Goal: Information Seeking & Learning: Learn about a topic

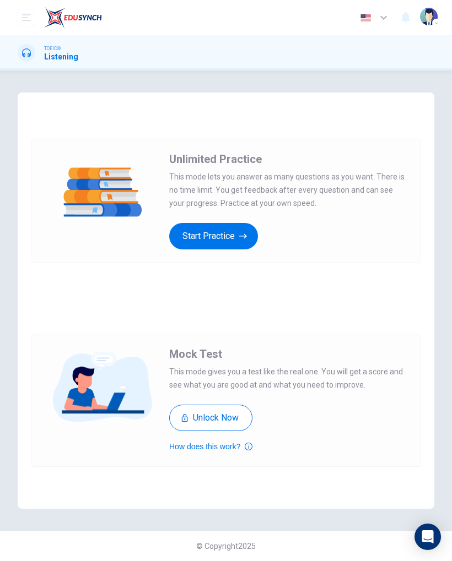
click at [234, 229] on button "Start Practice" at bounding box center [213, 236] width 89 height 26
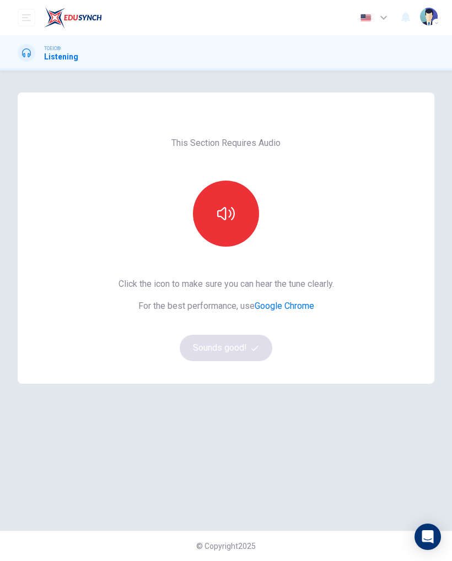
click at [234, 218] on icon "button" at bounding box center [226, 214] width 18 height 18
click at [244, 218] on button "button" at bounding box center [226, 214] width 66 height 66
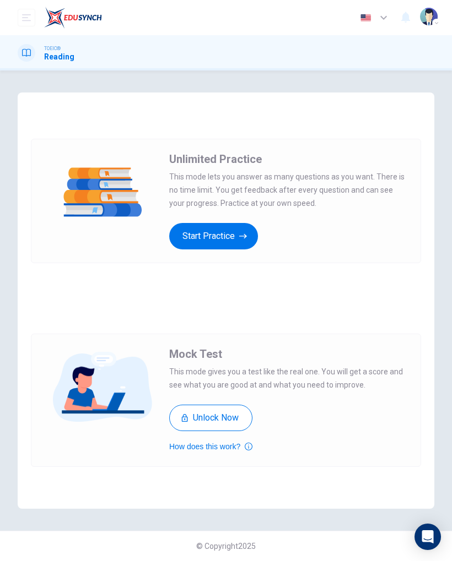
click at [222, 234] on button "Start Practice" at bounding box center [213, 236] width 89 height 26
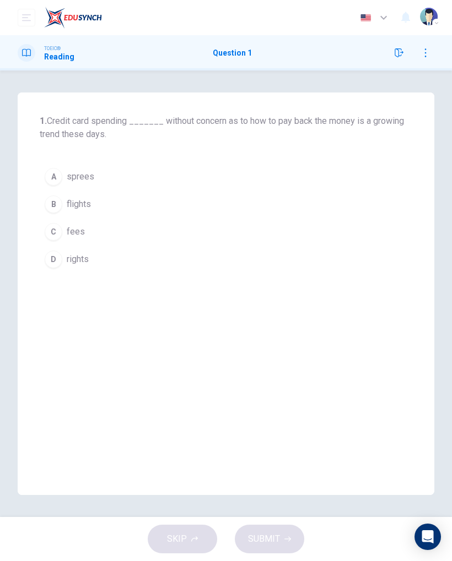
click at [64, 227] on button "C fees" at bounding box center [226, 232] width 372 height 28
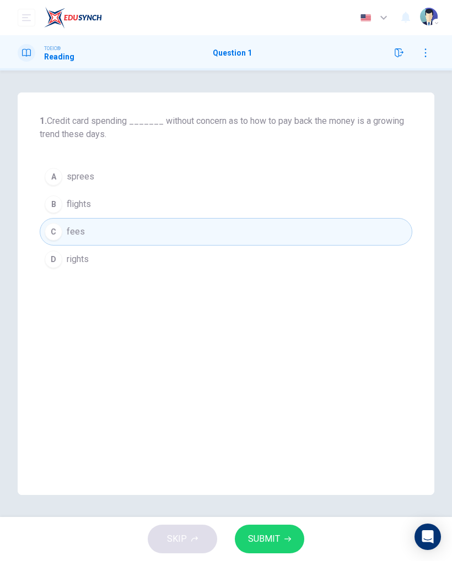
click at [288, 532] on button "SUBMIT" at bounding box center [269, 539] width 69 height 29
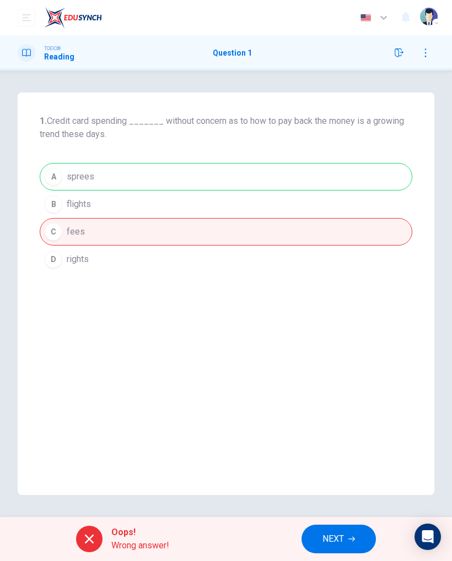
click at [433, 532] on icon "Open Intercom Messenger" at bounding box center [428, 537] width 12 height 13
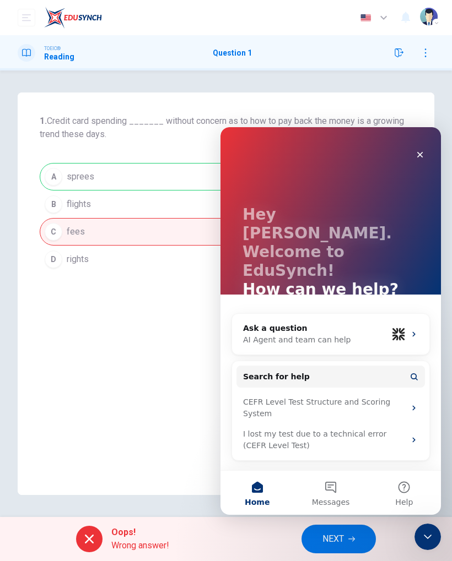
click at [419, 158] on icon "Close" at bounding box center [419, 154] width 9 height 9
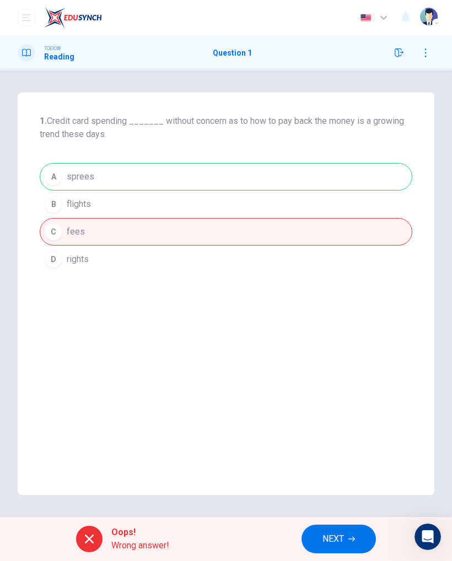
click at [342, 536] on span "NEXT" at bounding box center [332, 539] width 21 height 15
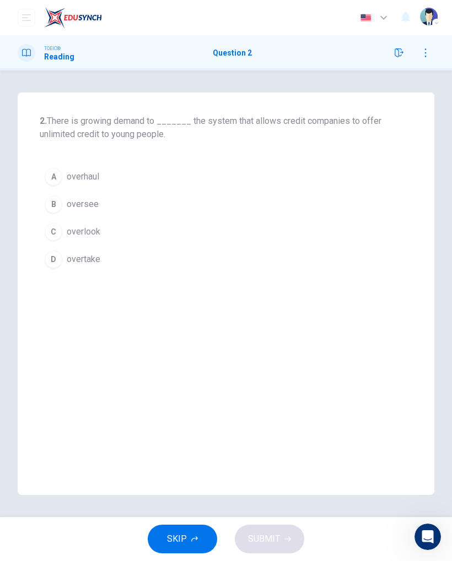
click at [42, 197] on button "B oversee" at bounding box center [226, 205] width 372 height 28
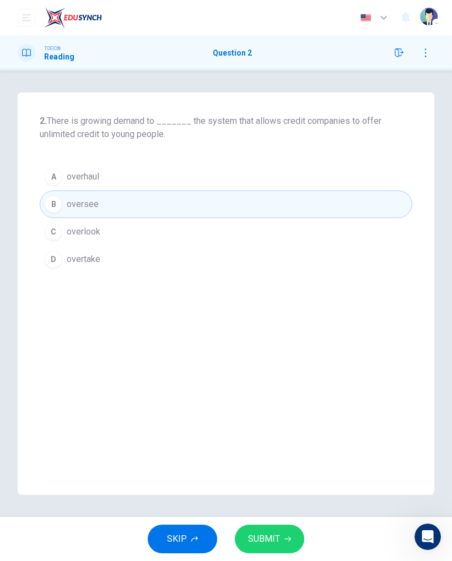
click at [292, 544] on button "SUBMIT" at bounding box center [269, 539] width 69 height 29
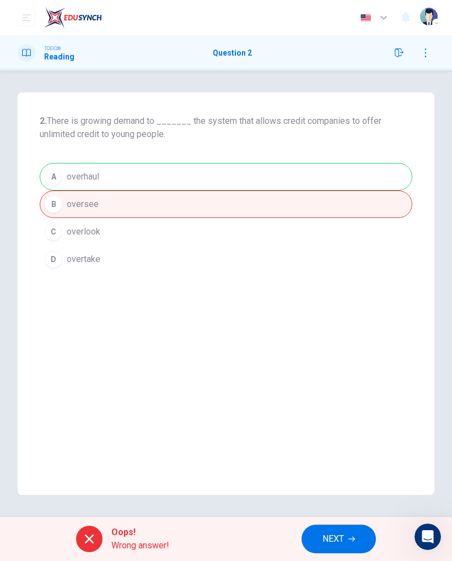
click at [342, 541] on span "NEXT" at bounding box center [332, 539] width 21 height 15
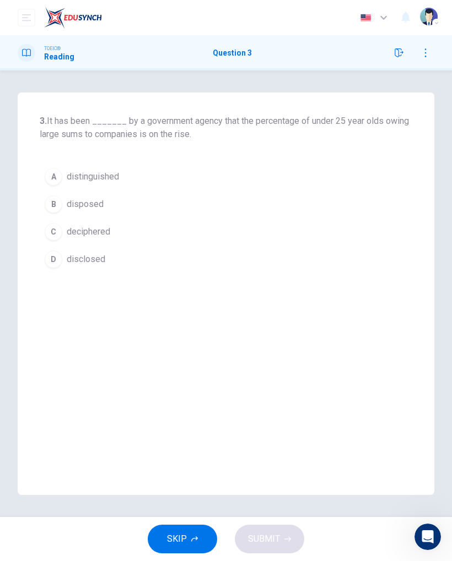
click at [66, 237] on button "C deciphered" at bounding box center [226, 232] width 372 height 28
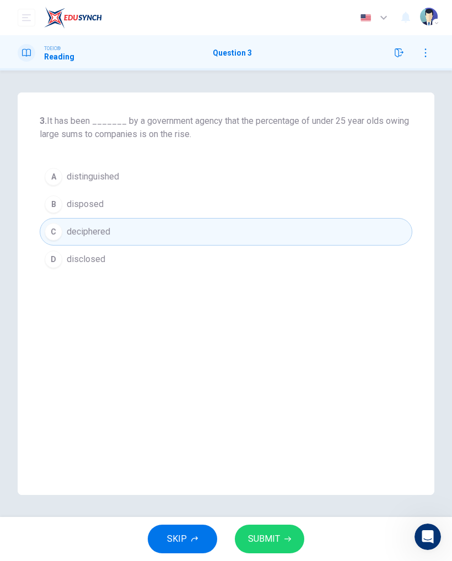
click at [265, 526] on button "SUBMIT" at bounding box center [269, 539] width 69 height 29
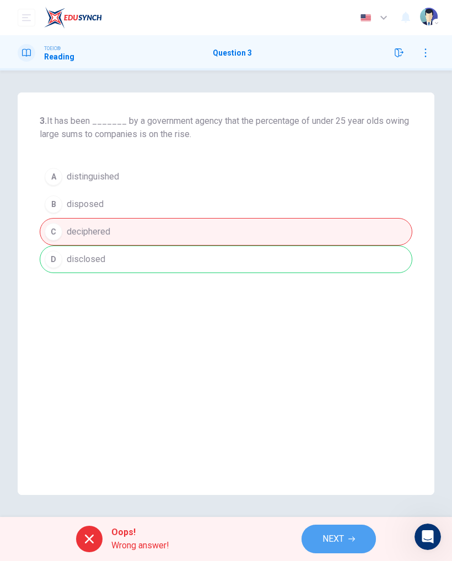
click at [327, 537] on span "NEXT" at bounding box center [332, 539] width 21 height 15
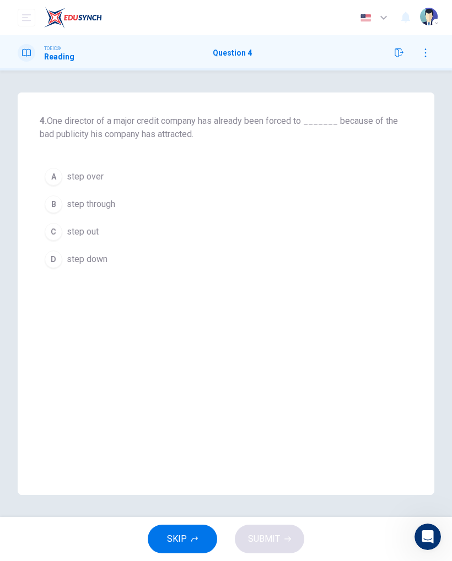
click at [51, 229] on div "C" at bounding box center [54, 232] width 18 height 18
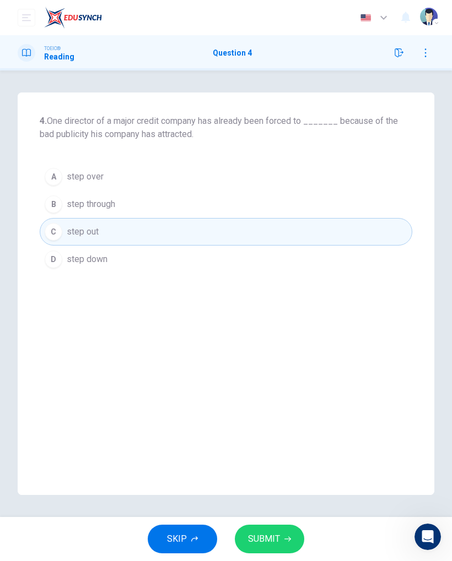
click at [263, 522] on div "SKIP SUBMIT" at bounding box center [226, 539] width 452 height 44
click at [259, 530] on button "SUBMIT" at bounding box center [269, 539] width 69 height 29
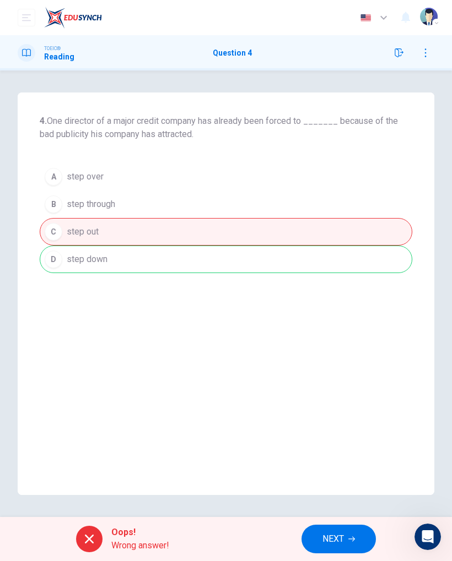
click at [338, 523] on div "Oops! Wrong answer! NEXT" at bounding box center [226, 539] width 452 height 44
click at [327, 538] on span "NEXT" at bounding box center [332, 539] width 21 height 15
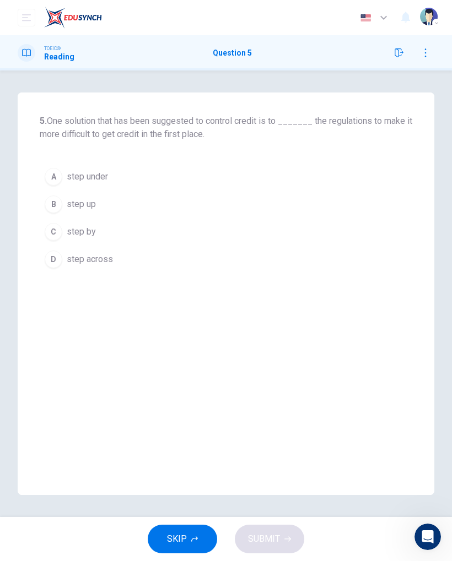
click at [53, 233] on div "C" at bounding box center [54, 232] width 18 height 18
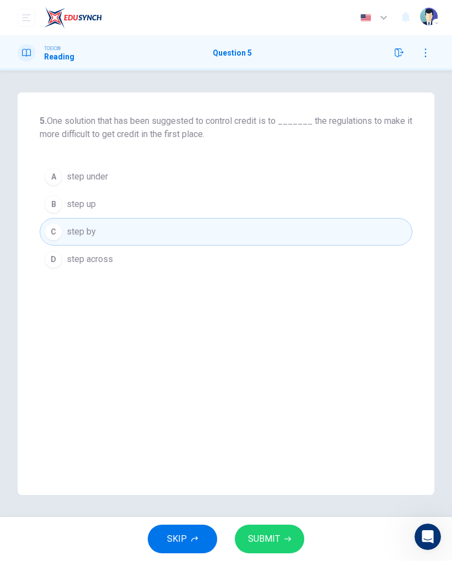
click at [260, 550] on button "SUBMIT" at bounding box center [269, 539] width 69 height 29
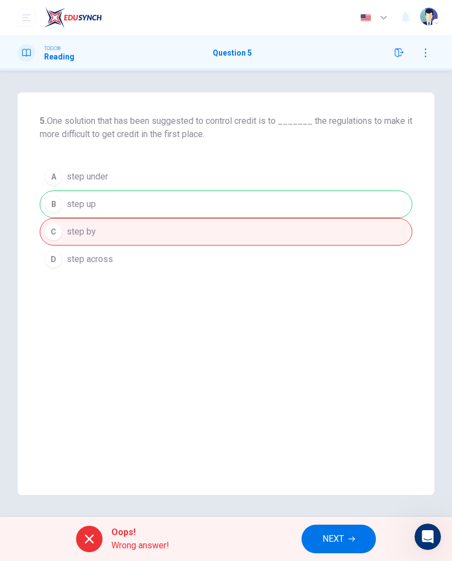
click at [338, 553] on button "NEXT" at bounding box center [338, 539] width 74 height 29
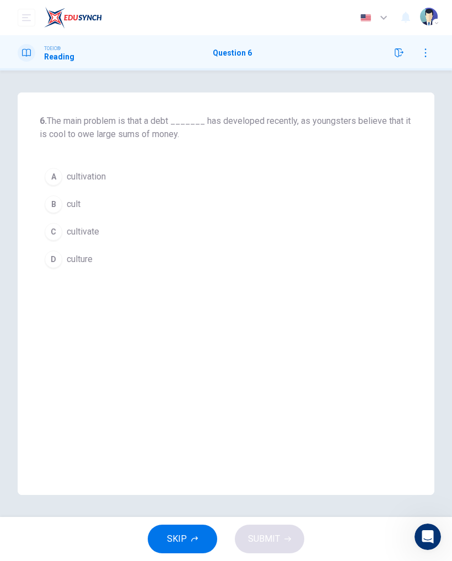
click at [54, 175] on div "A" at bounding box center [54, 177] width 18 height 18
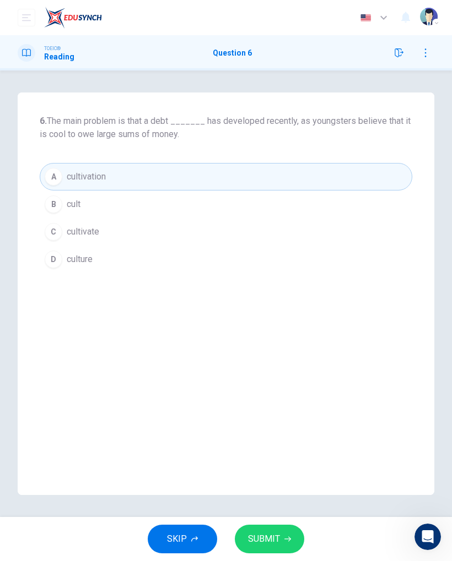
click at [255, 534] on span "SUBMIT" at bounding box center [264, 539] width 32 height 15
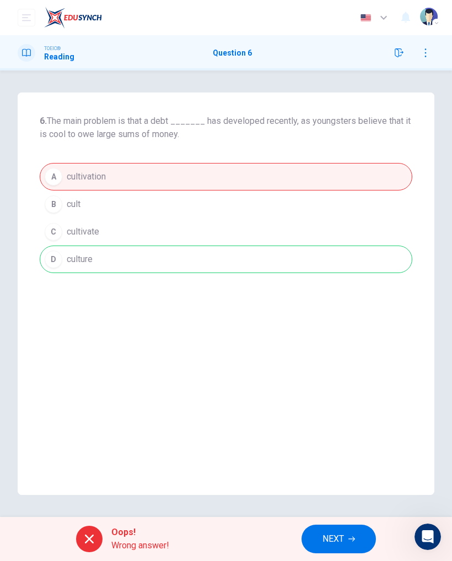
click at [338, 532] on span "NEXT" at bounding box center [332, 539] width 21 height 15
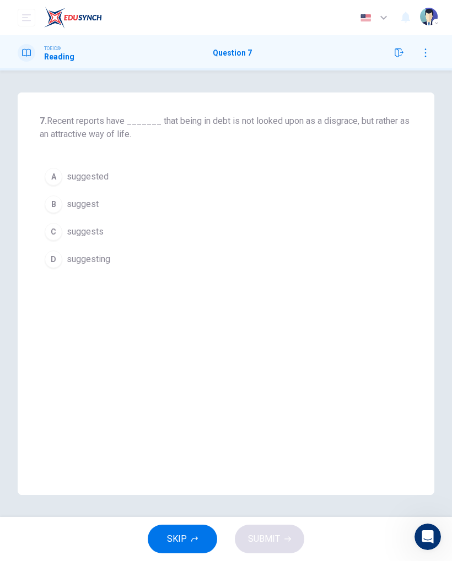
click at [57, 179] on div "A" at bounding box center [54, 177] width 18 height 18
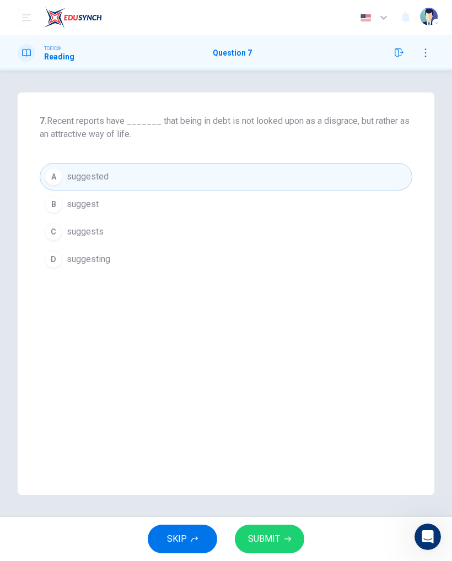
click at [268, 553] on button "SUBMIT" at bounding box center [269, 539] width 69 height 29
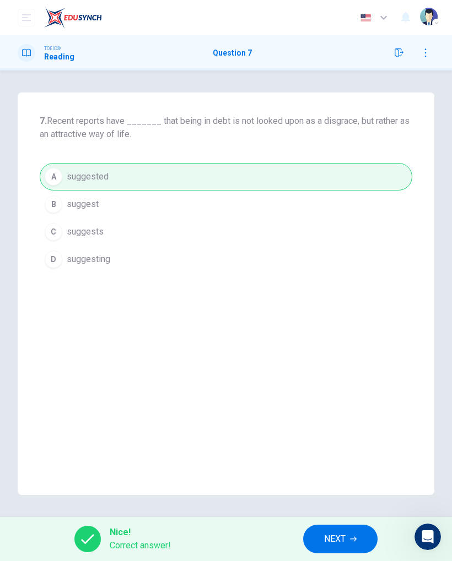
click at [332, 528] on button "NEXT" at bounding box center [340, 539] width 74 height 29
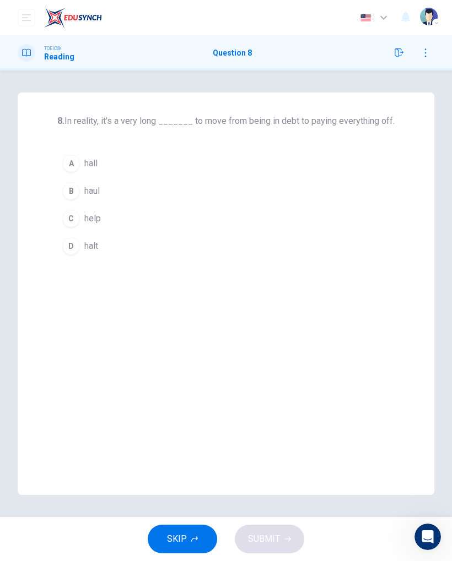
click at [68, 256] on button "D halt" at bounding box center [225, 247] width 337 height 28
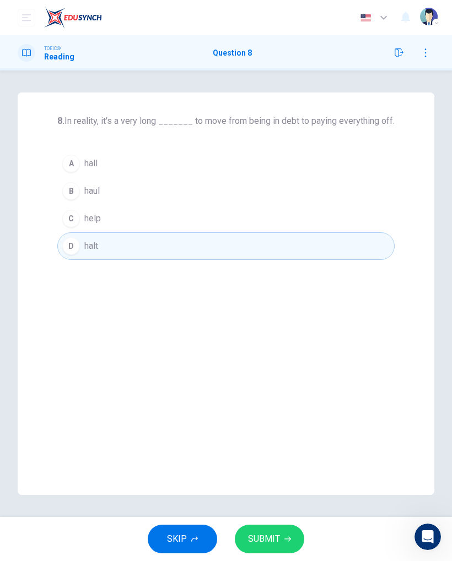
click at [264, 534] on span "SUBMIT" at bounding box center [264, 539] width 32 height 15
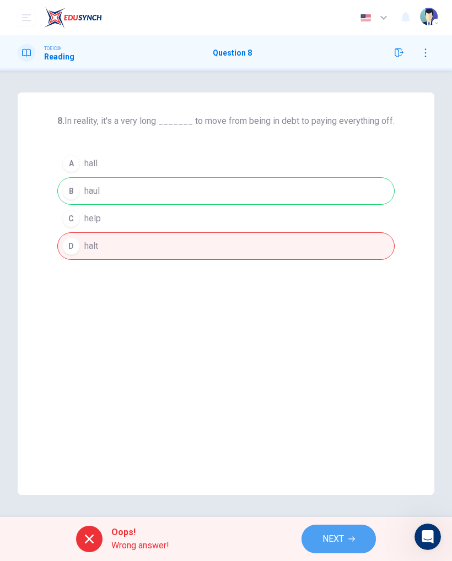
click at [344, 535] on span "NEXT" at bounding box center [332, 539] width 21 height 15
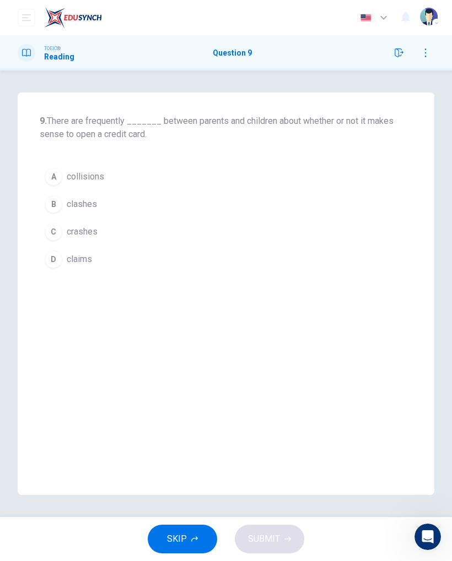
click at [60, 170] on div "A" at bounding box center [54, 177] width 18 height 18
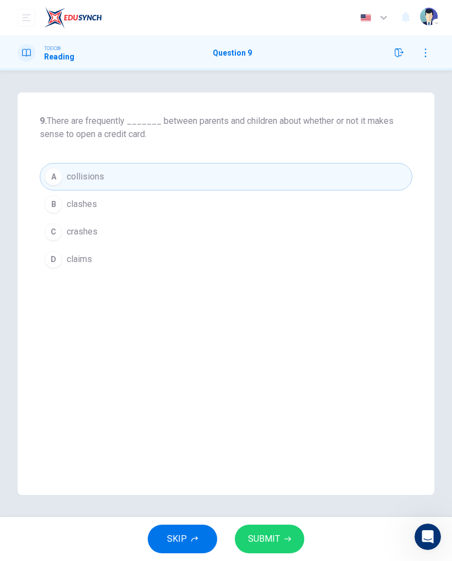
click at [257, 537] on span "SUBMIT" at bounding box center [264, 539] width 32 height 15
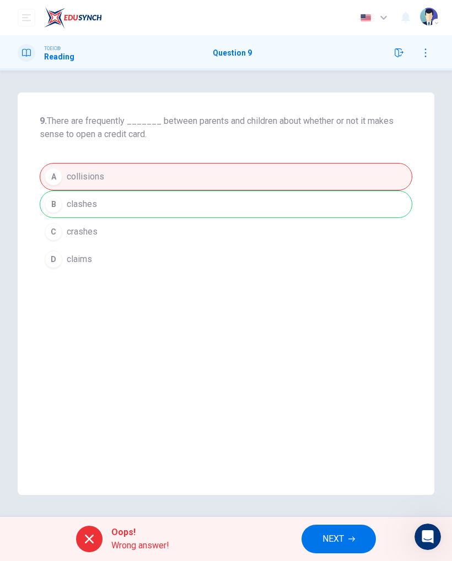
click at [320, 539] on button "NEXT" at bounding box center [338, 539] width 74 height 29
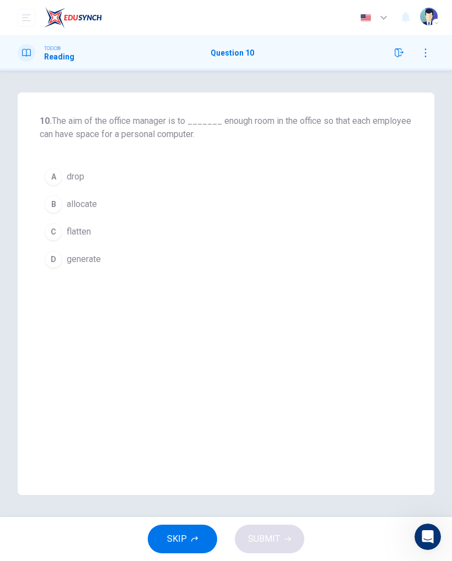
click at [63, 206] on button "B allocate" at bounding box center [226, 205] width 372 height 28
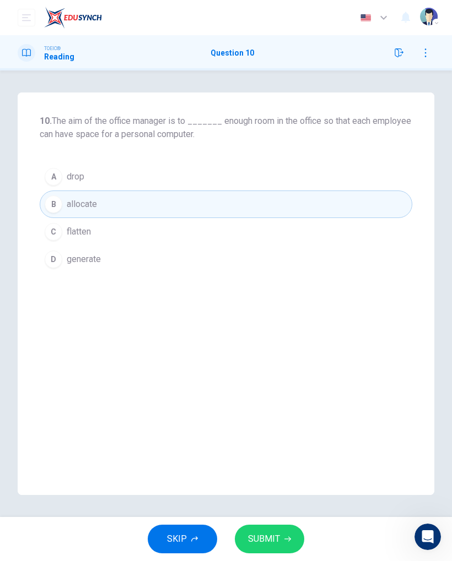
click at [267, 538] on span "SUBMIT" at bounding box center [264, 539] width 32 height 15
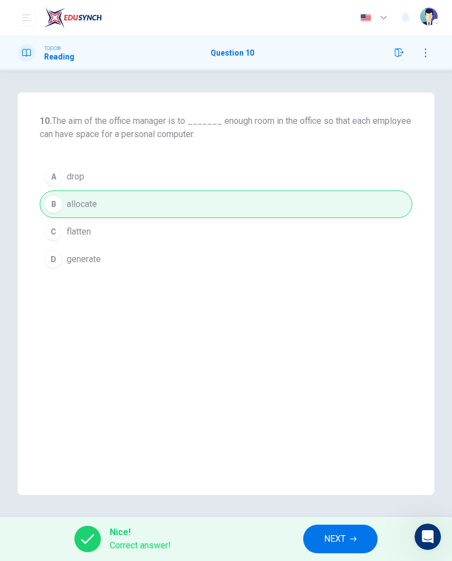
click at [361, 539] on button "NEXT" at bounding box center [340, 539] width 74 height 29
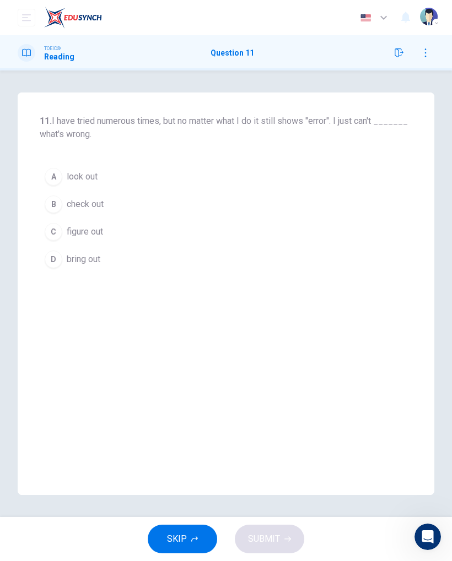
click at [56, 231] on div "C" at bounding box center [54, 232] width 18 height 18
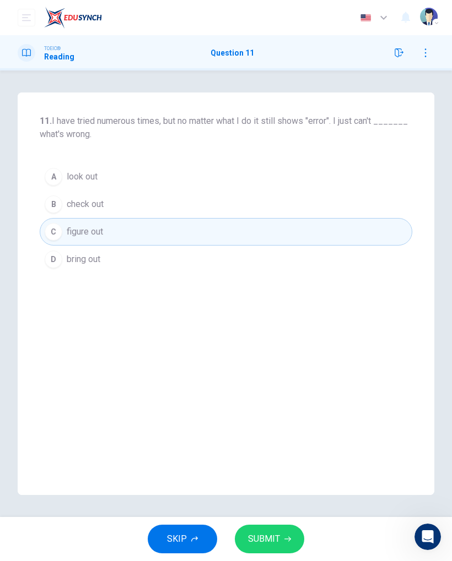
click at [254, 543] on span "SUBMIT" at bounding box center [264, 539] width 32 height 15
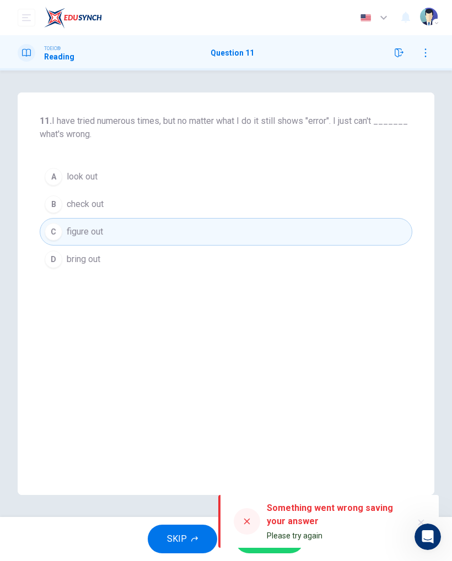
click at [242, 517] on div at bounding box center [247, 522] width 26 height 26
click at [239, 536] on div at bounding box center [247, 522] width 26 height 34
click at [235, 513] on div at bounding box center [247, 522] width 26 height 34
click at [247, 520] on icon at bounding box center [246, 521] width 9 height 9
click at [415, 511] on div "Something went wrong saving your answer Please try again" at bounding box center [328, 521] width 220 height 53
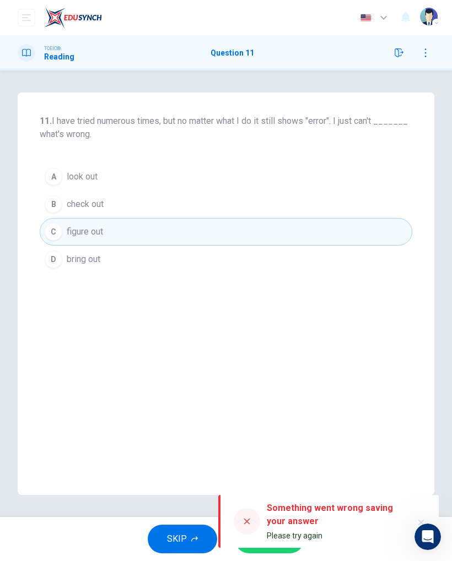
click at [418, 519] on icon "button" at bounding box center [421, 523] width 9 height 9
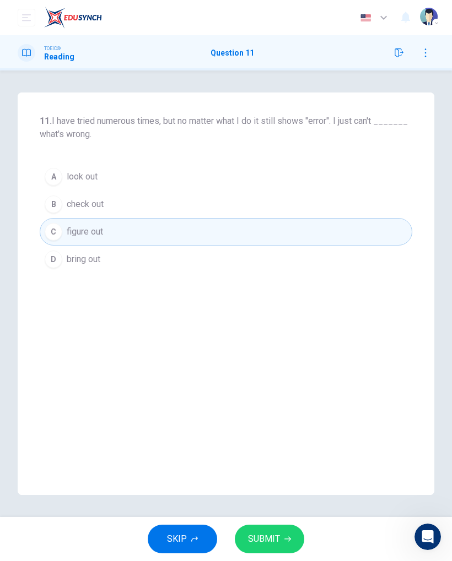
click at [264, 541] on span "SUBMIT" at bounding box center [264, 539] width 32 height 15
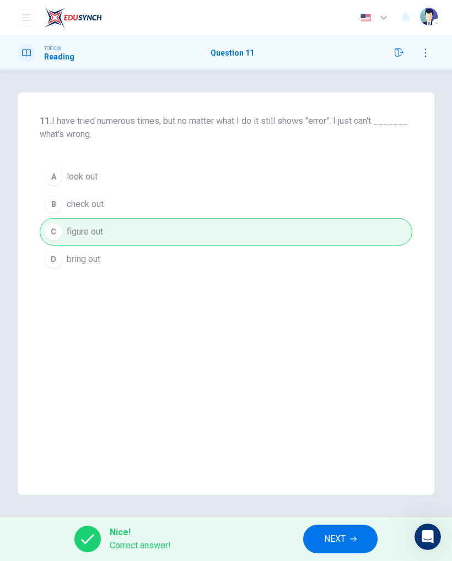
click at [317, 534] on button "NEXT" at bounding box center [340, 539] width 74 height 29
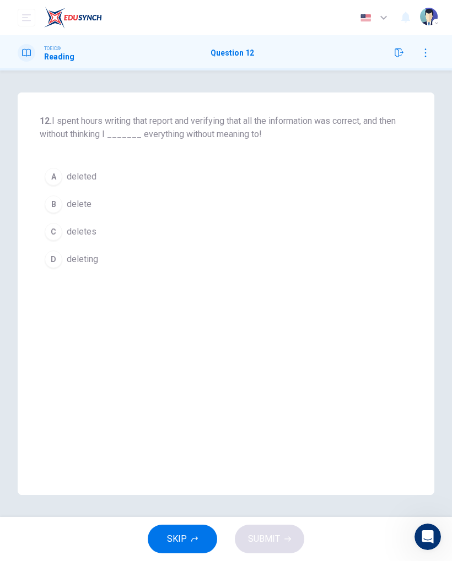
click at [253, 537] on div "SKIP SUBMIT" at bounding box center [226, 539] width 452 height 44
click at [53, 177] on div "A" at bounding box center [54, 177] width 18 height 18
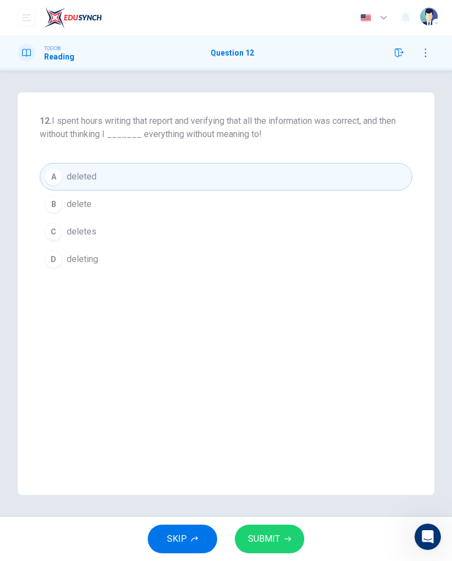
click at [271, 533] on span "SUBMIT" at bounding box center [264, 539] width 32 height 15
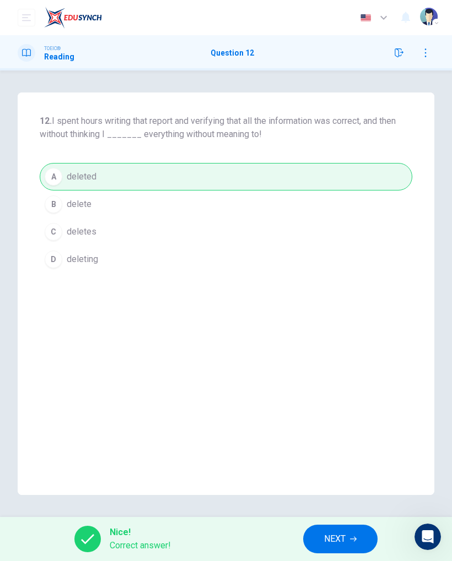
click at [339, 553] on button "NEXT" at bounding box center [340, 539] width 74 height 29
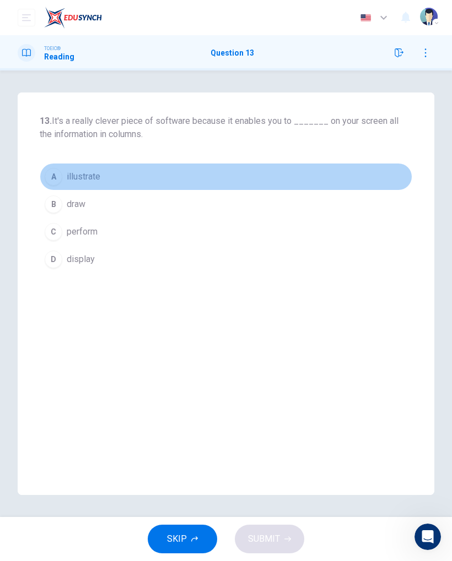
click at [55, 181] on div "A" at bounding box center [54, 177] width 18 height 18
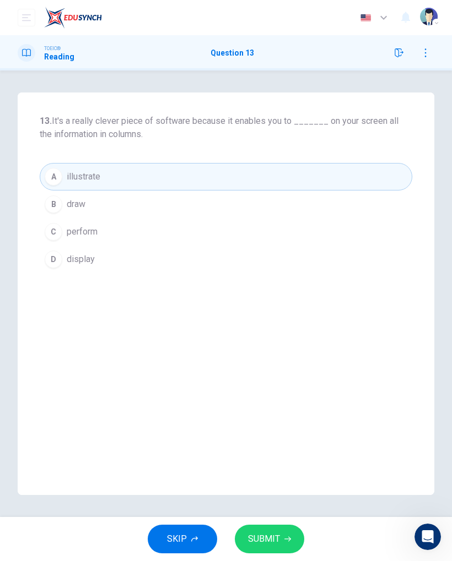
click at [258, 527] on button "SUBMIT" at bounding box center [269, 539] width 69 height 29
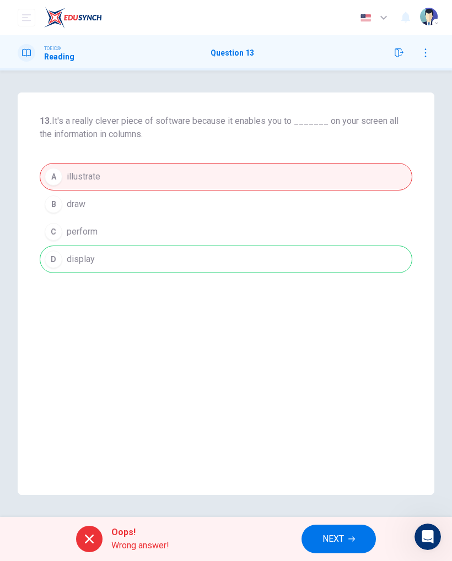
click at [318, 526] on button "NEXT" at bounding box center [338, 539] width 74 height 29
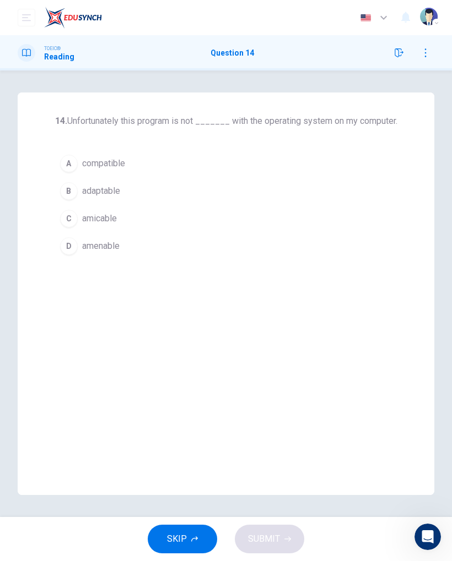
click at [60, 172] on button "A compatible" at bounding box center [226, 164] width 342 height 28
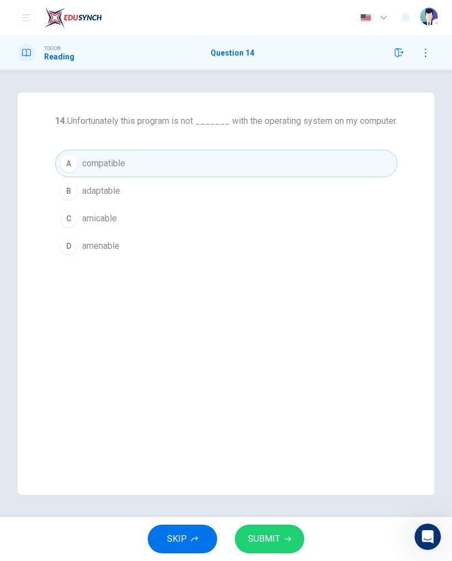
click at [258, 537] on span "SUBMIT" at bounding box center [264, 539] width 32 height 15
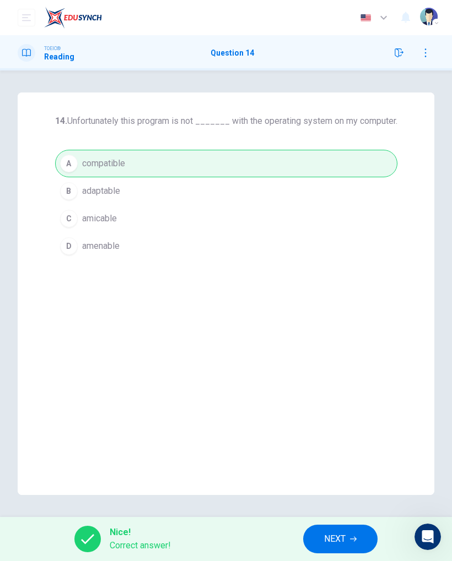
click at [315, 547] on button "NEXT" at bounding box center [340, 539] width 74 height 29
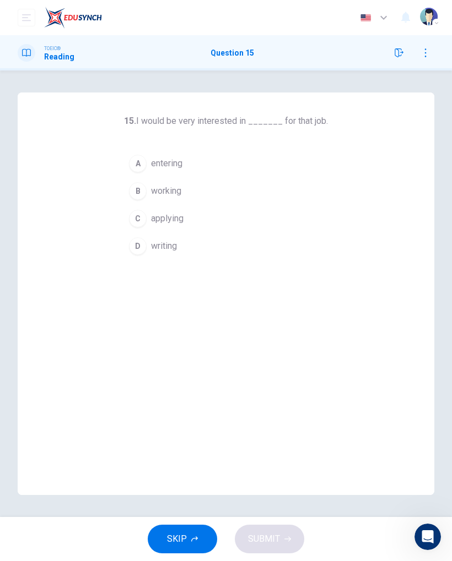
click at [135, 200] on button "B working" at bounding box center [226, 191] width 204 height 28
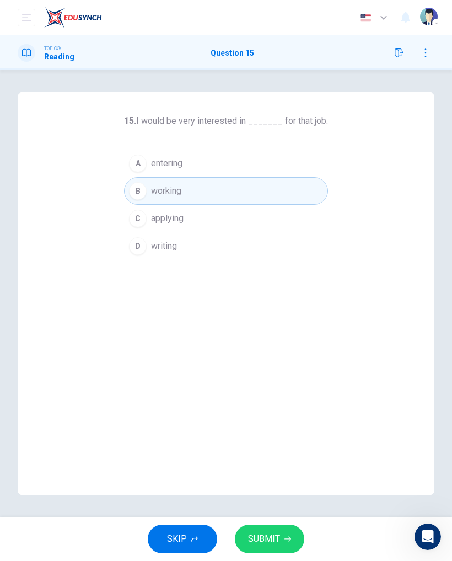
click at [139, 225] on div "C" at bounding box center [138, 219] width 18 height 18
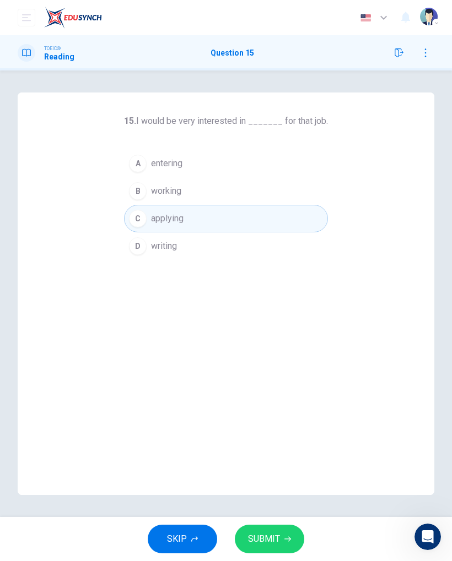
click at [138, 200] on button "B working" at bounding box center [226, 191] width 204 height 28
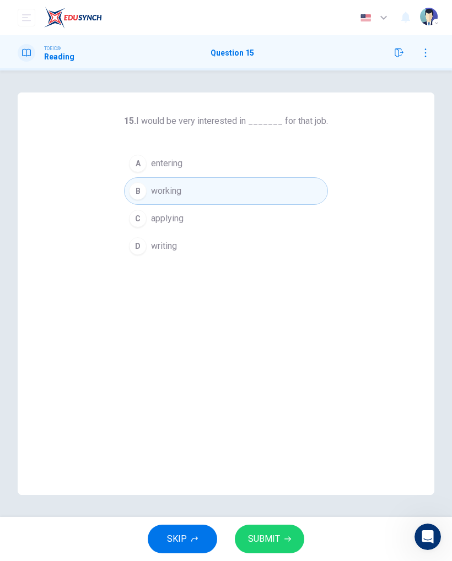
click at [150, 219] on button "C applying" at bounding box center [226, 219] width 204 height 28
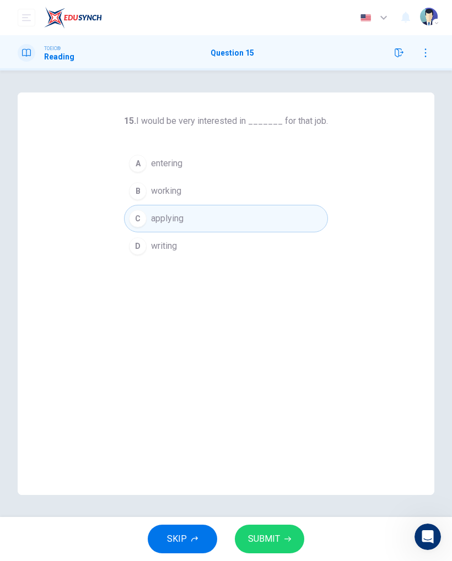
click at [245, 527] on button "SUBMIT" at bounding box center [269, 539] width 69 height 29
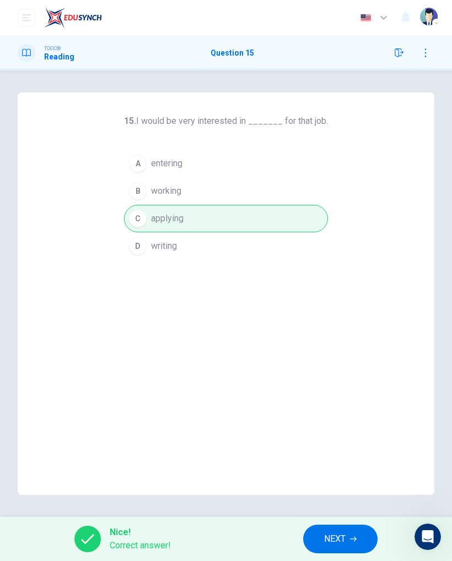
click at [322, 541] on button "NEXT" at bounding box center [340, 539] width 74 height 29
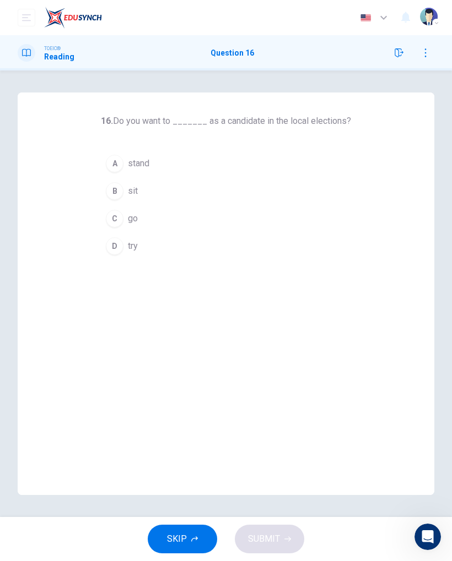
click at [113, 168] on div "A" at bounding box center [115, 164] width 18 height 18
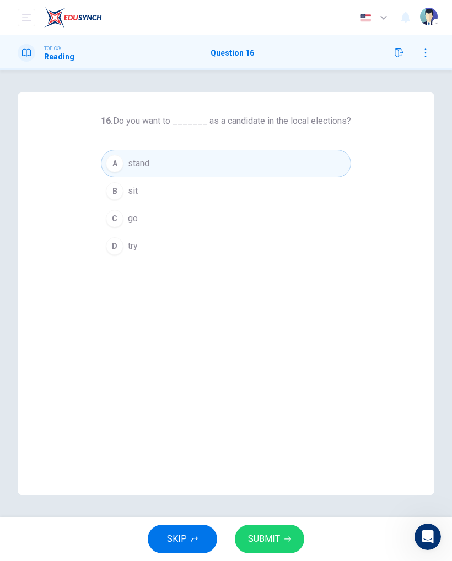
click at [273, 536] on span "SUBMIT" at bounding box center [264, 539] width 32 height 15
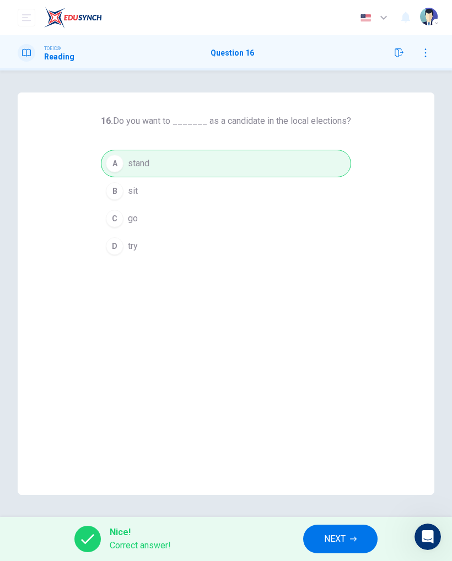
click at [321, 548] on button "NEXT" at bounding box center [340, 539] width 74 height 29
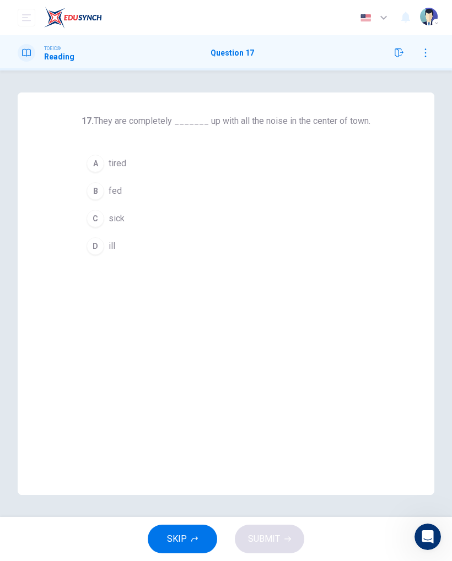
click at [87, 164] on div "A" at bounding box center [96, 164] width 18 height 18
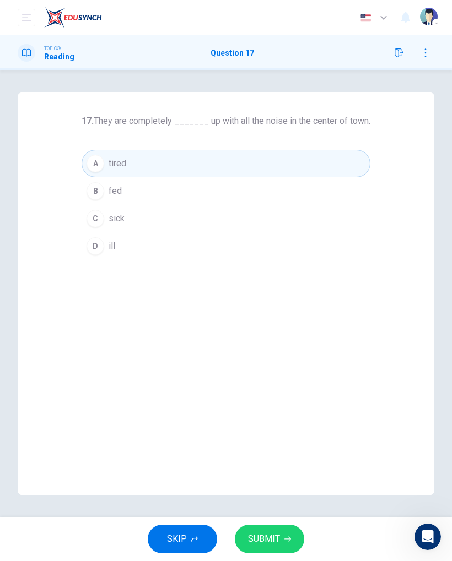
click at [274, 550] on button "SUBMIT" at bounding box center [269, 539] width 69 height 29
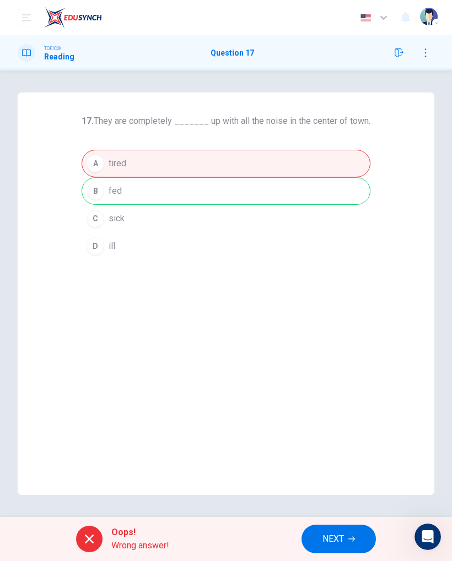
click at [319, 539] on button "NEXT" at bounding box center [338, 539] width 74 height 29
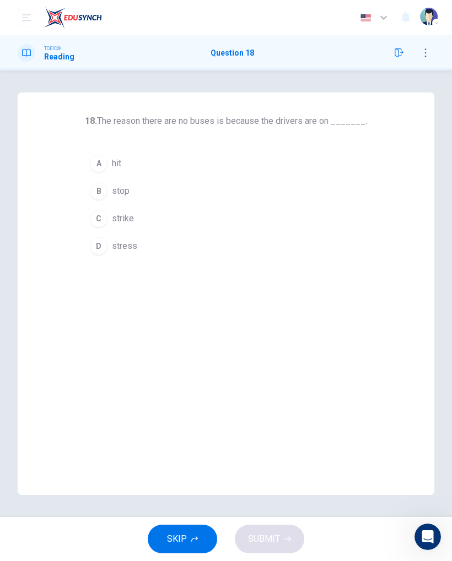
click at [98, 221] on div "C" at bounding box center [99, 219] width 18 height 18
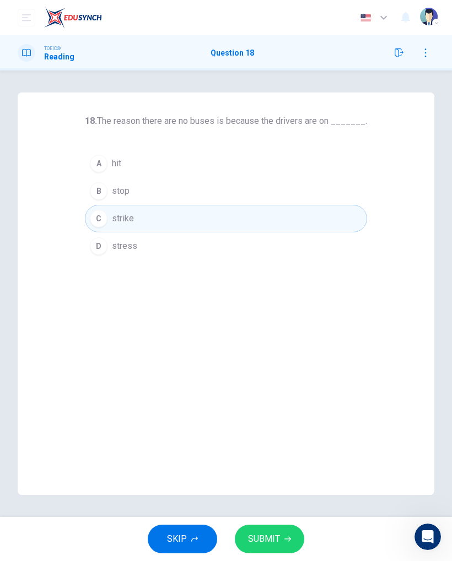
click at [276, 541] on span "SUBMIT" at bounding box center [264, 539] width 32 height 15
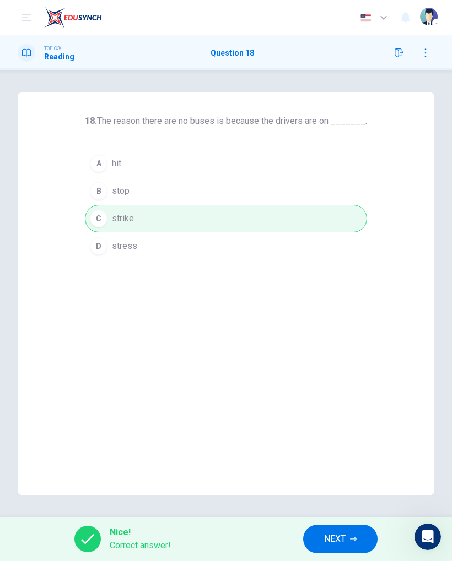
click at [306, 538] on button "NEXT" at bounding box center [340, 539] width 74 height 29
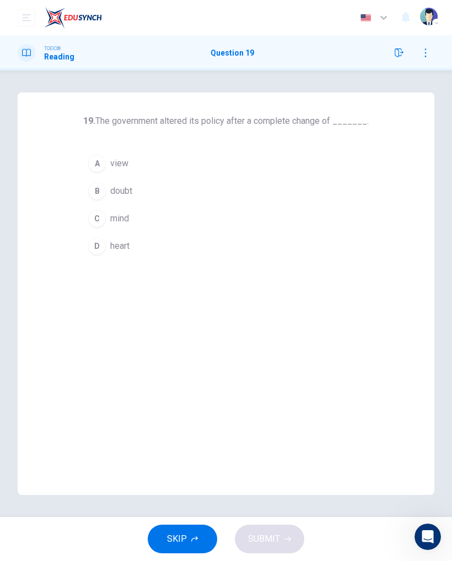
click at [98, 220] on div "C" at bounding box center [97, 219] width 18 height 18
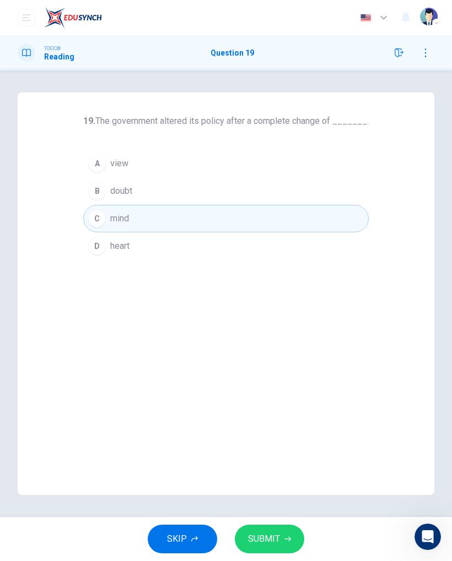
click at [273, 526] on button "SUBMIT" at bounding box center [269, 539] width 69 height 29
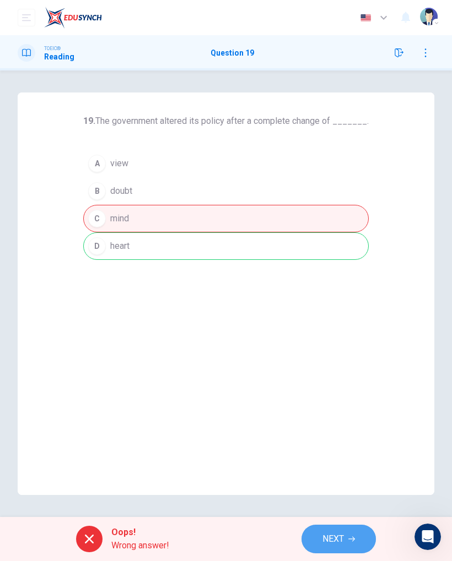
click at [315, 534] on button "NEXT" at bounding box center [338, 539] width 74 height 29
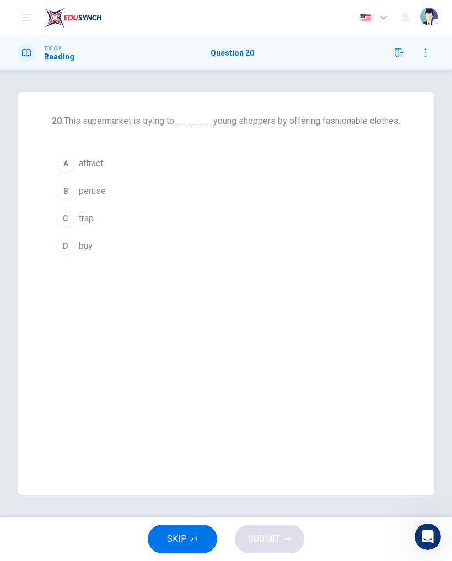
click at [69, 176] on button "A attract" at bounding box center [226, 164] width 348 height 28
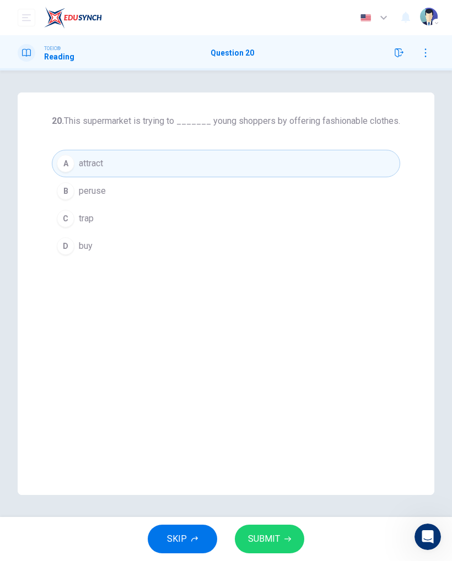
click at [279, 525] on button "SUBMIT" at bounding box center [269, 539] width 69 height 29
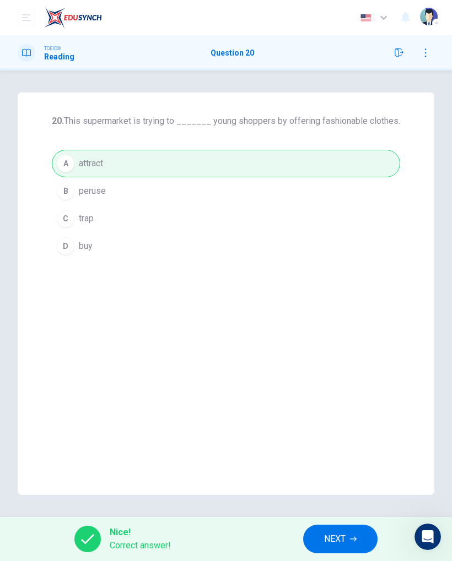
click at [332, 551] on button "NEXT" at bounding box center [340, 539] width 74 height 29
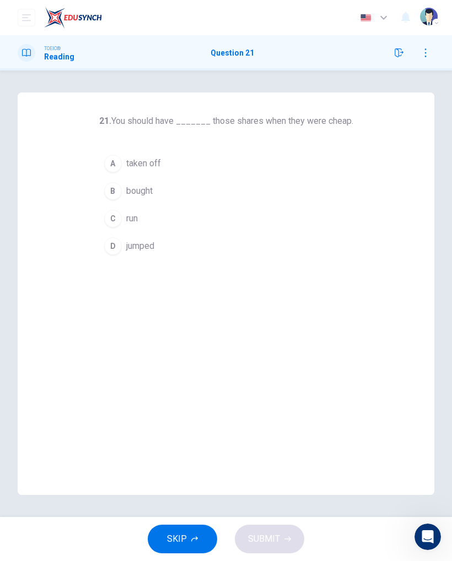
click at [119, 197] on div "B" at bounding box center [113, 191] width 18 height 18
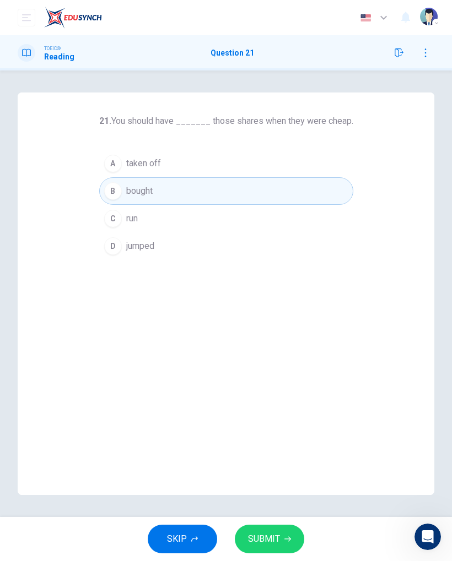
click at [268, 513] on div "21. You should have _______ those shares when they were cheap. A taken off B bo…" at bounding box center [226, 294] width 452 height 447
click at [265, 522] on div "SKIP SUBMIT" at bounding box center [226, 539] width 452 height 44
click at [268, 541] on span "SUBMIT" at bounding box center [264, 539] width 32 height 15
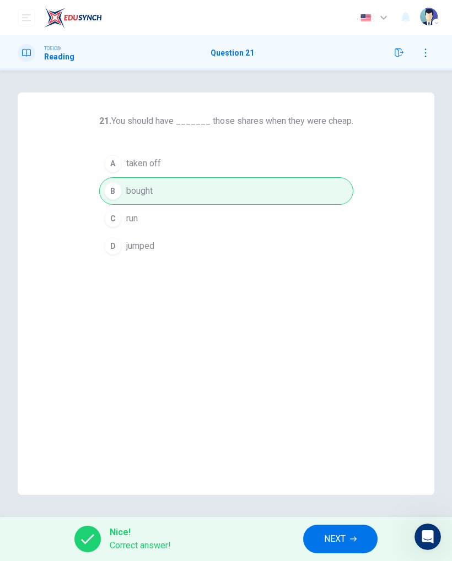
click at [324, 530] on button "NEXT" at bounding box center [340, 539] width 74 height 29
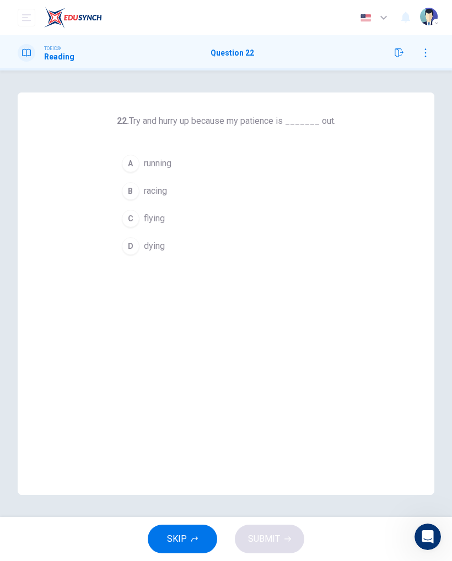
click at [132, 251] on div "D" at bounding box center [131, 246] width 18 height 18
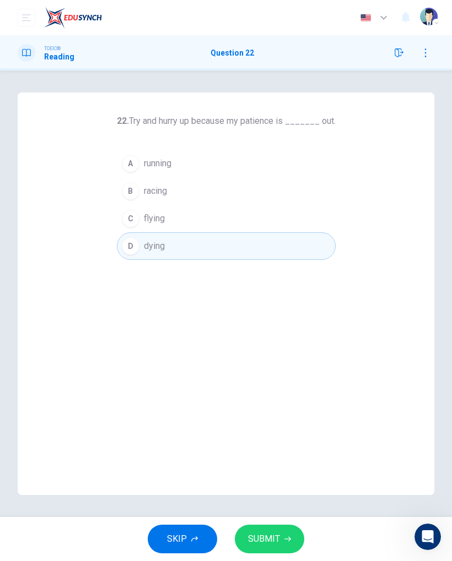
click at [271, 541] on span "SUBMIT" at bounding box center [264, 539] width 32 height 15
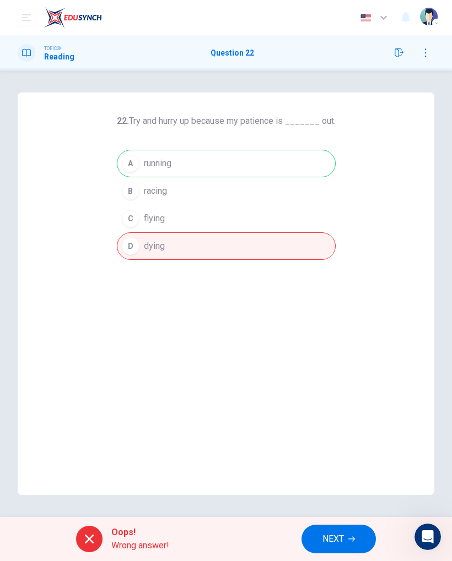
click at [342, 532] on span "NEXT" at bounding box center [332, 539] width 21 height 15
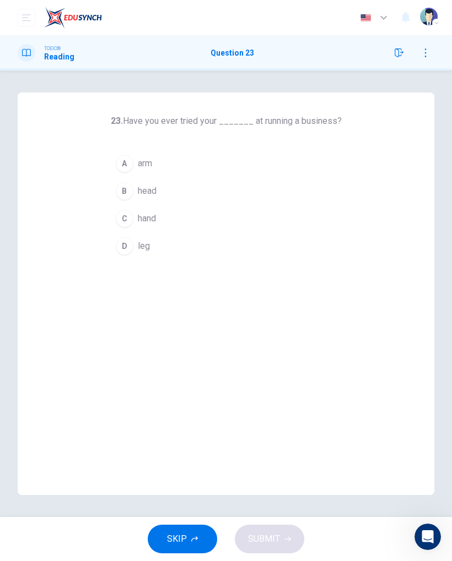
click at [119, 221] on div "C" at bounding box center [125, 219] width 18 height 18
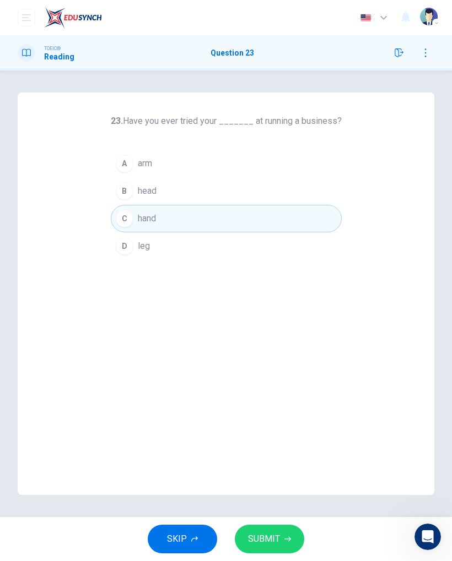
click at [269, 521] on div "SKIP SUBMIT" at bounding box center [226, 539] width 452 height 44
click at [272, 523] on div "SKIP SUBMIT" at bounding box center [226, 539] width 452 height 44
click at [285, 542] on icon "button" at bounding box center [287, 539] width 7 height 7
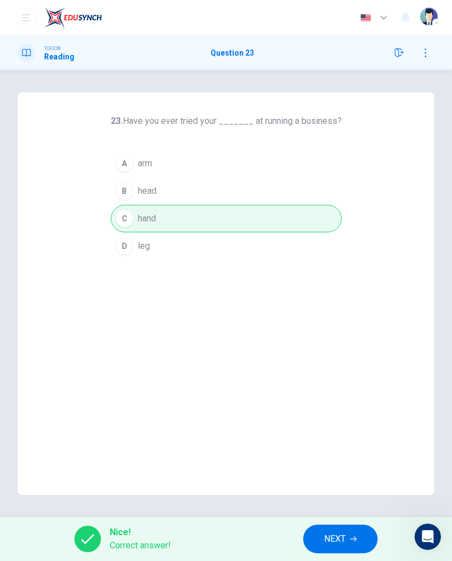
click at [347, 536] on button "NEXT" at bounding box center [340, 539] width 74 height 29
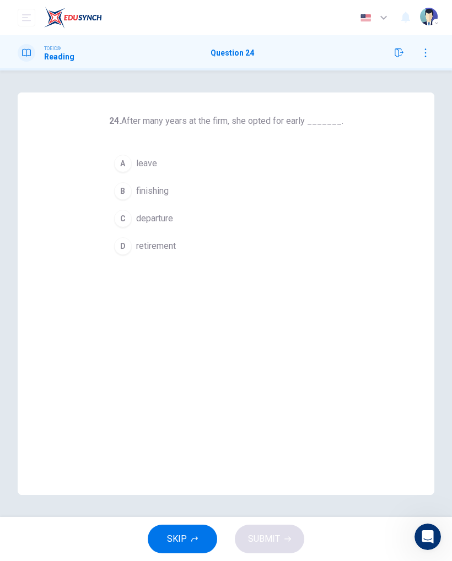
click at [121, 164] on div "A" at bounding box center [123, 164] width 18 height 18
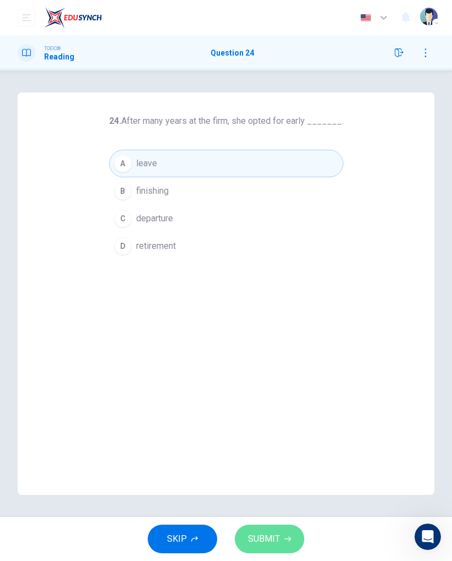
click at [288, 531] on button "SUBMIT" at bounding box center [269, 539] width 69 height 29
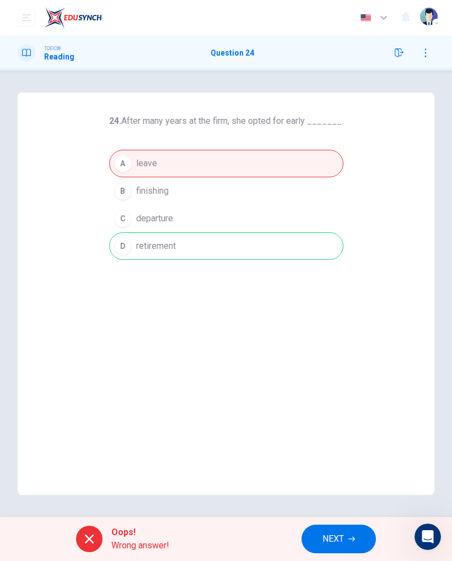
click at [325, 526] on button "NEXT" at bounding box center [338, 539] width 74 height 29
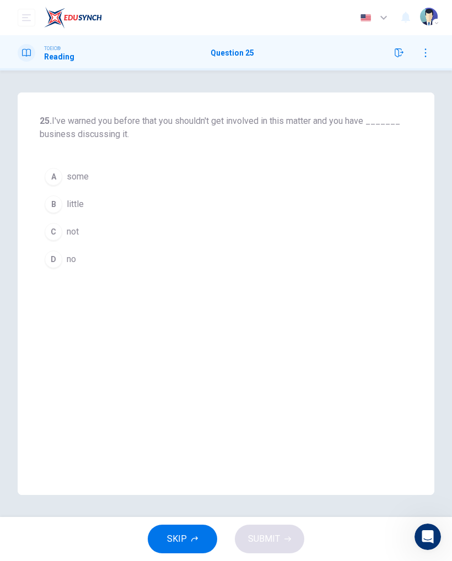
click at [48, 202] on div "B" at bounding box center [54, 205] width 18 height 18
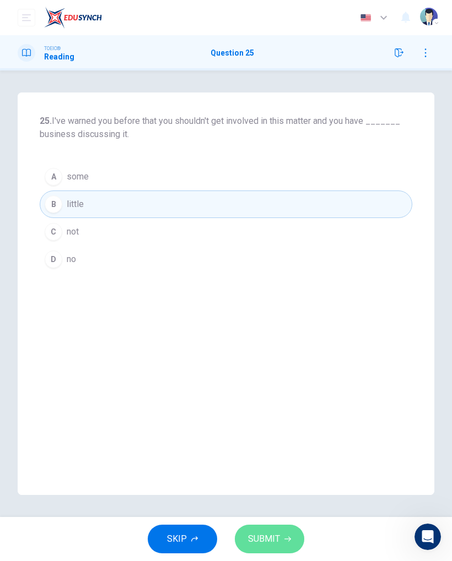
click at [262, 528] on button "SUBMIT" at bounding box center [269, 539] width 69 height 29
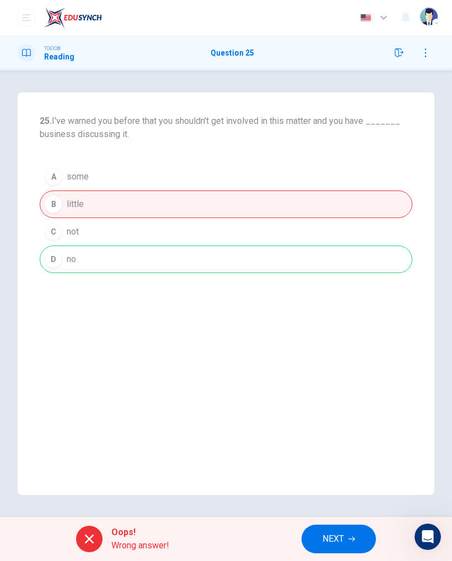
click at [327, 526] on button "NEXT" at bounding box center [338, 539] width 74 height 29
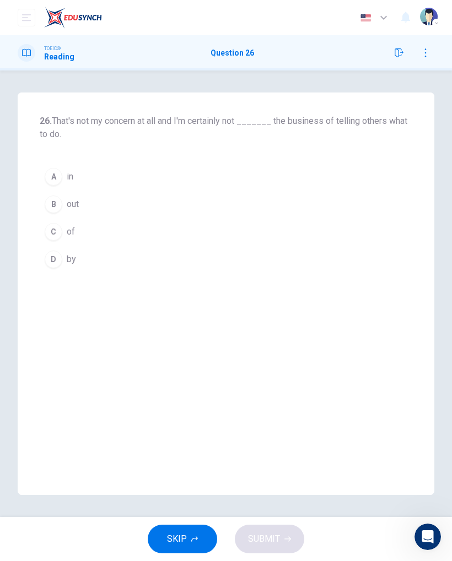
click at [49, 177] on div "A" at bounding box center [54, 177] width 18 height 18
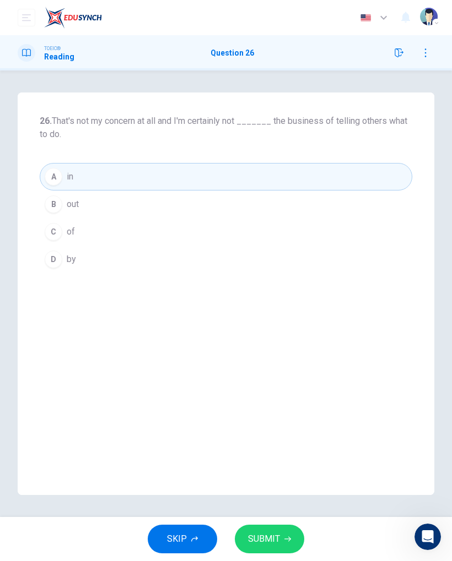
click at [271, 511] on div "26. That's not my concern at all and I'm certainly not _______ the business of …" at bounding box center [226, 294] width 452 height 447
click at [279, 537] on button "SUBMIT" at bounding box center [269, 539] width 69 height 29
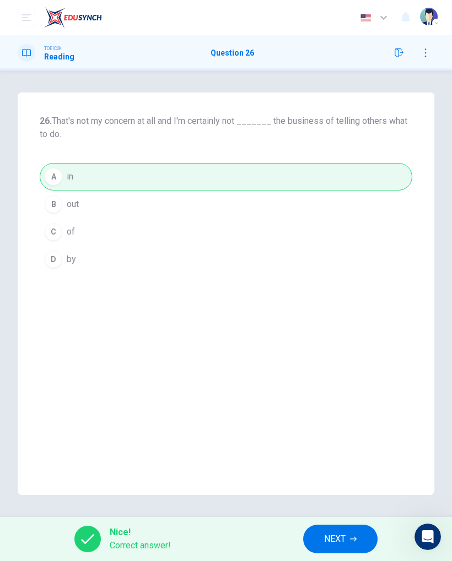
click at [330, 543] on span "NEXT" at bounding box center [334, 539] width 21 height 15
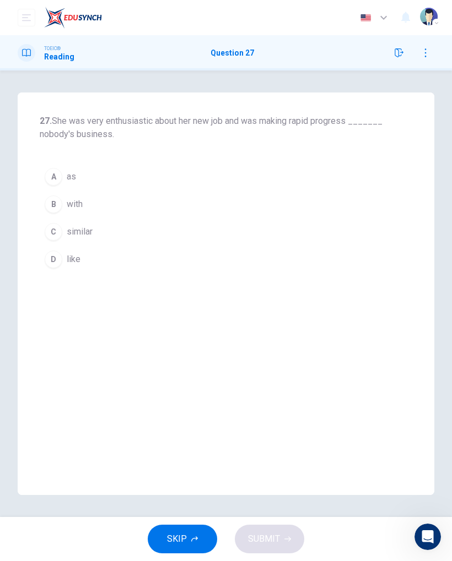
click at [44, 181] on button "A as" at bounding box center [226, 177] width 372 height 28
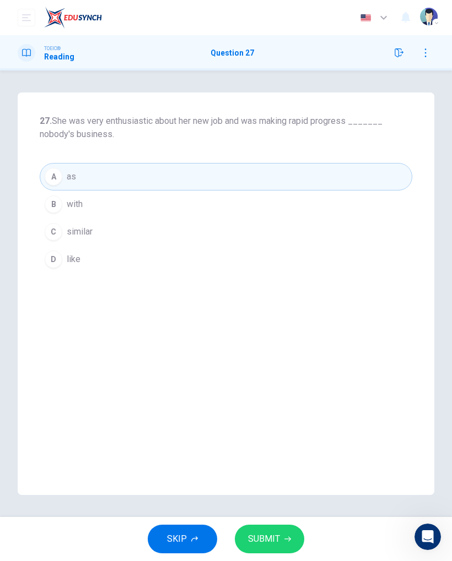
click at [248, 534] on span "SUBMIT" at bounding box center [264, 539] width 32 height 15
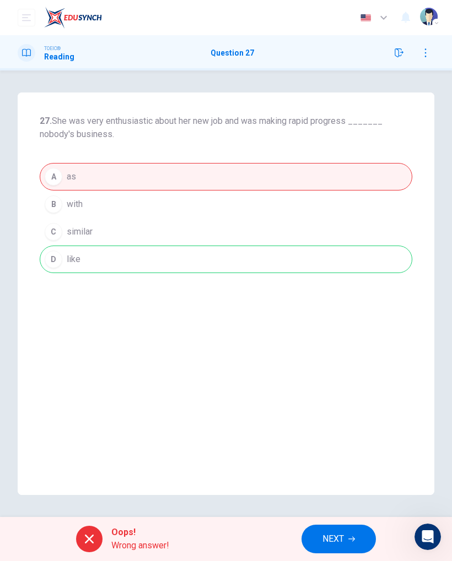
click at [337, 542] on span "NEXT" at bounding box center [332, 539] width 21 height 15
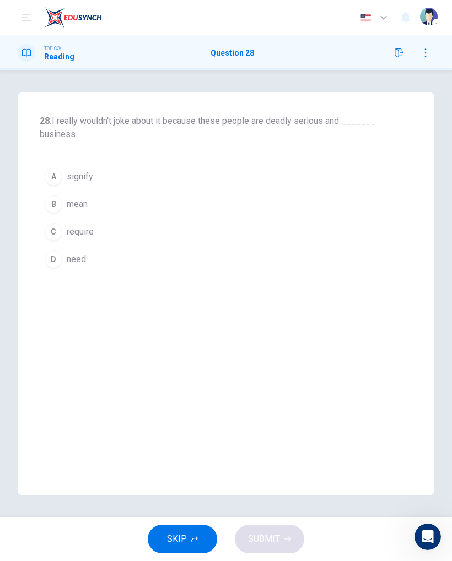
click at [62, 231] on button "C require" at bounding box center [226, 232] width 372 height 28
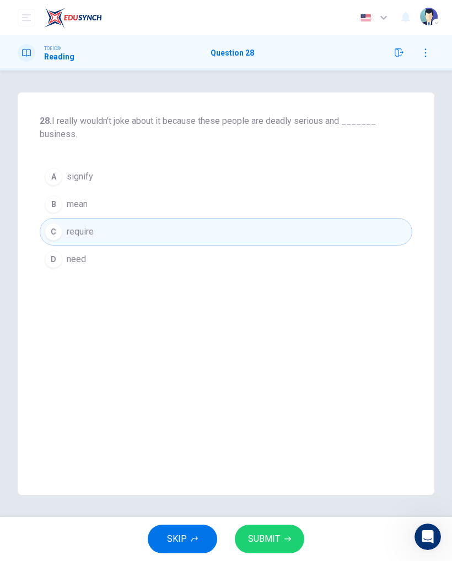
click at [275, 543] on span "SUBMIT" at bounding box center [264, 539] width 32 height 15
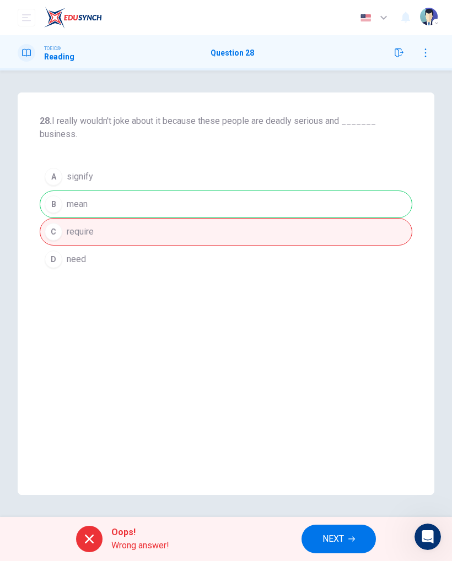
click at [356, 541] on button "NEXT" at bounding box center [338, 539] width 74 height 29
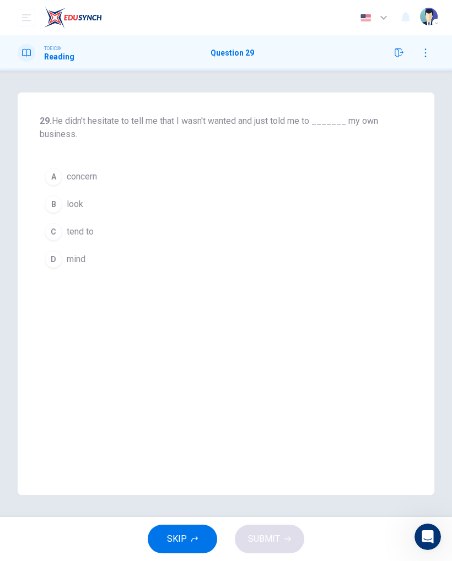
click at [54, 184] on div "A" at bounding box center [54, 177] width 18 height 18
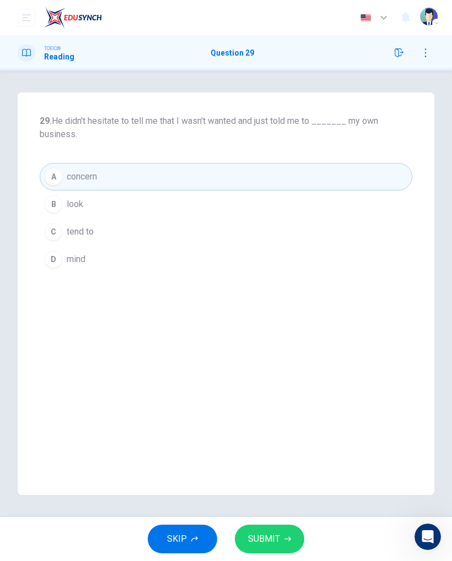
click at [268, 544] on span "SUBMIT" at bounding box center [264, 539] width 32 height 15
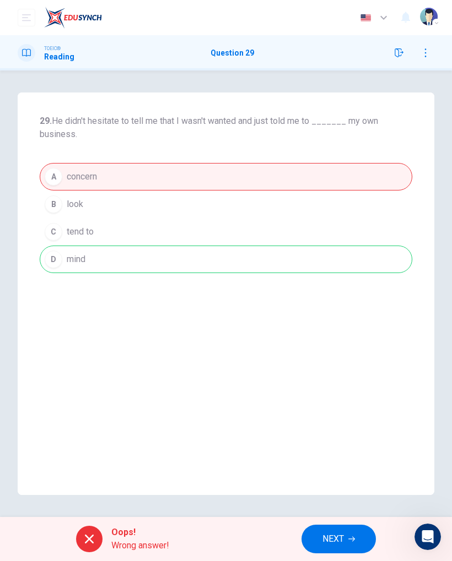
click at [342, 539] on span "NEXT" at bounding box center [332, 539] width 21 height 15
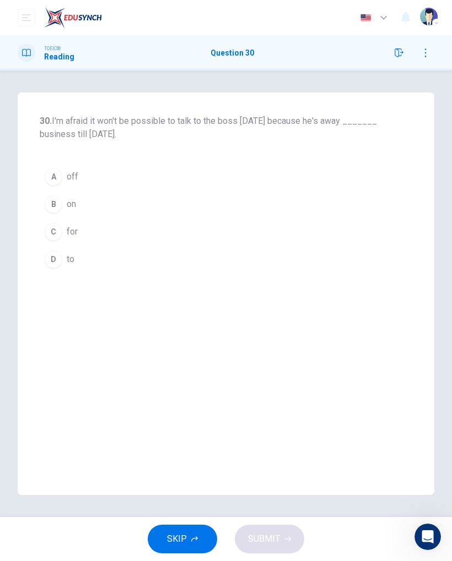
click at [49, 195] on button "B on" at bounding box center [226, 205] width 372 height 28
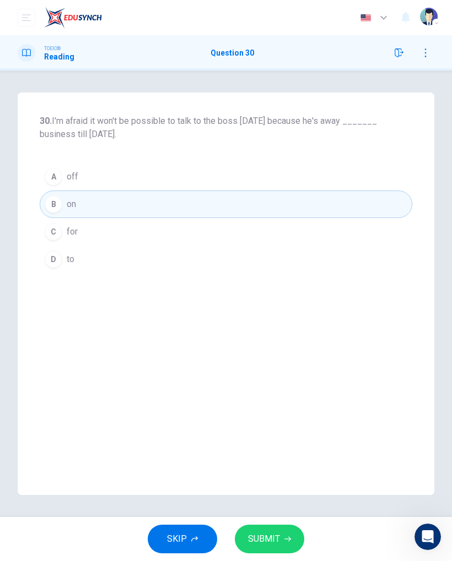
click at [292, 542] on button "SUBMIT" at bounding box center [269, 539] width 69 height 29
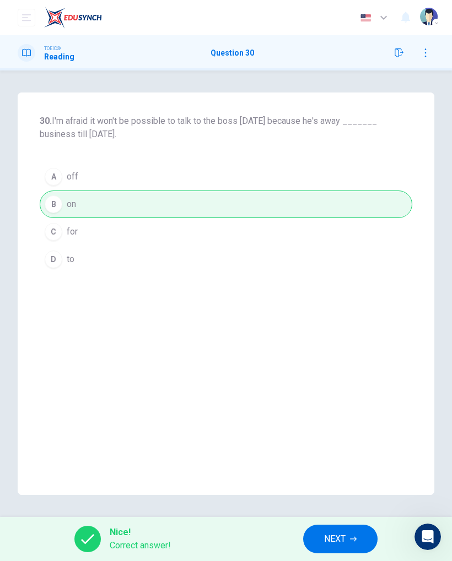
click at [345, 534] on span "NEXT" at bounding box center [334, 539] width 21 height 15
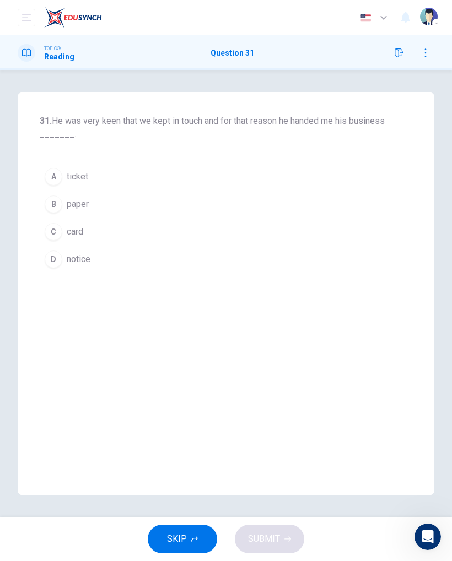
click at [53, 272] on button "D notice" at bounding box center [226, 260] width 372 height 28
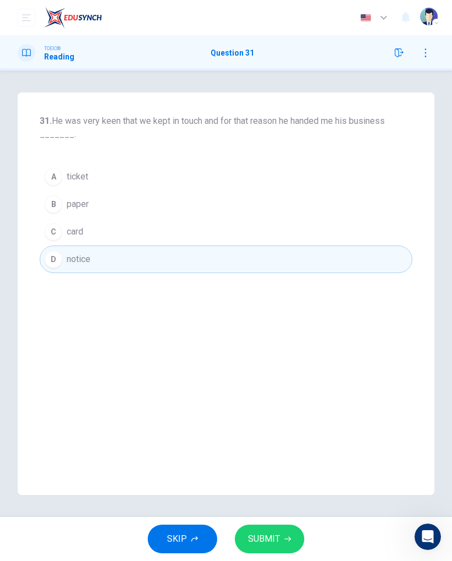
click at [253, 534] on span "SUBMIT" at bounding box center [264, 539] width 32 height 15
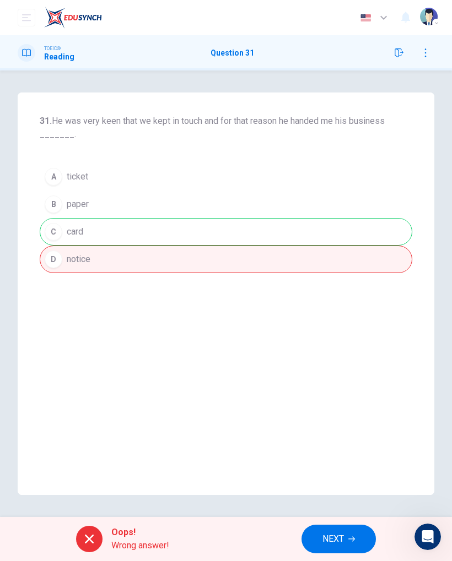
click at [326, 537] on span "NEXT" at bounding box center [332, 539] width 21 height 15
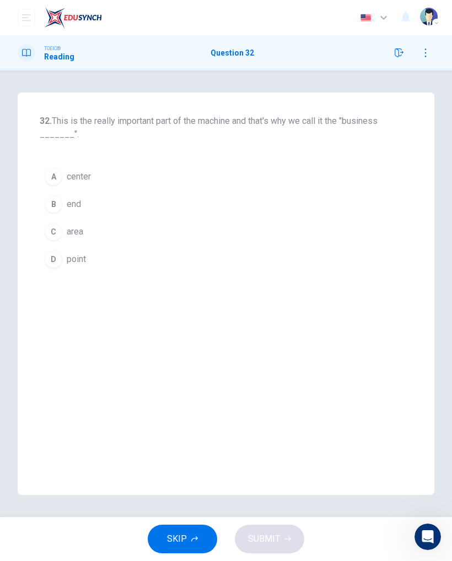
click at [55, 252] on div "D" at bounding box center [54, 260] width 18 height 18
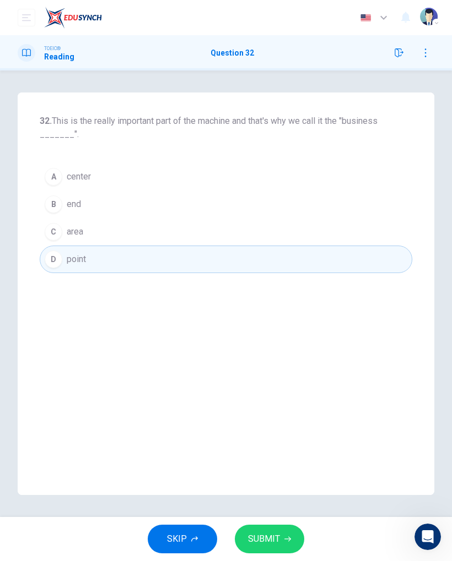
click at [268, 522] on div "SKIP SUBMIT" at bounding box center [226, 539] width 452 height 44
click at [267, 522] on div "SKIP SUBMIT" at bounding box center [226, 539] width 452 height 44
click at [277, 544] on span "SUBMIT" at bounding box center [264, 539] width 32 height 15
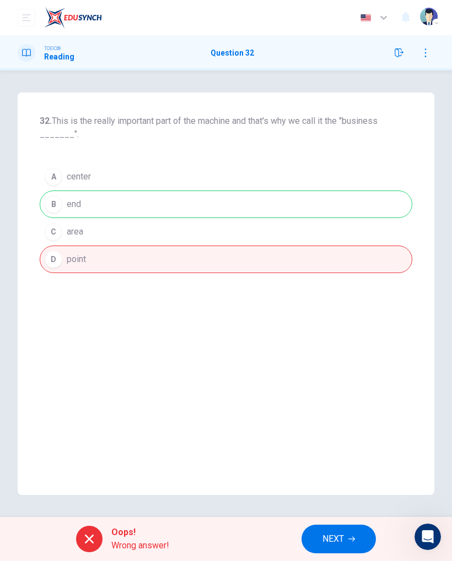
click at [333, 546] on span "NEXT" at bounding box center [332, 539] width 21 height 15
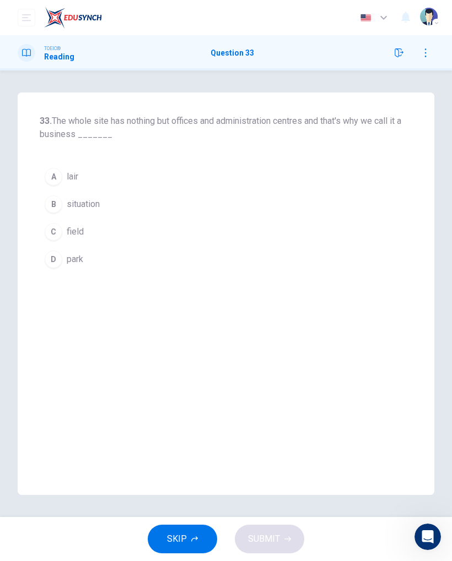
click at [55, 235] on div "C" at bounding box center [54, 232] width 18 height 18
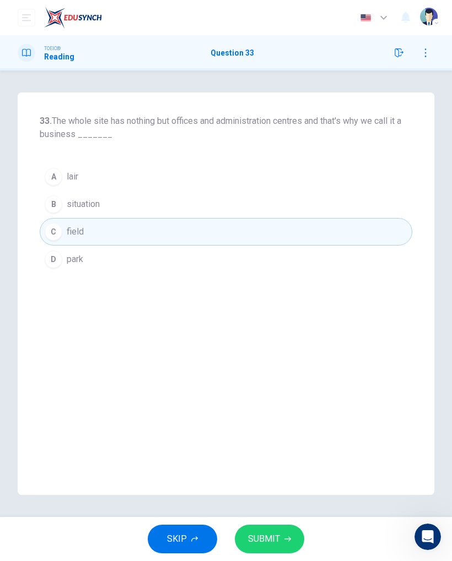
click at [277, 548] on button "SUBMIT" at bounding box center [269, 539] width 69 height 29
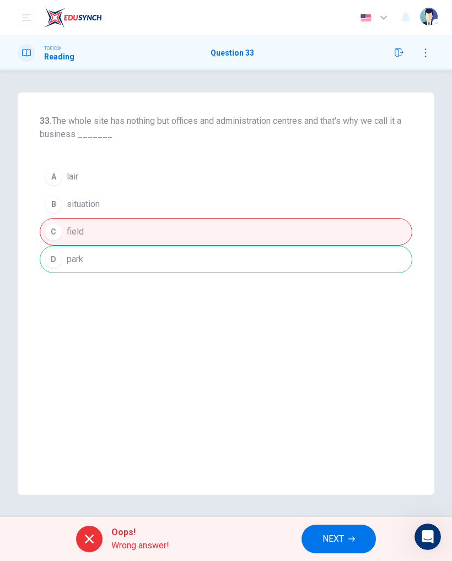
click at [328, 526] on button "NEXT" at bounding box center [338, 539] width 74 height 29
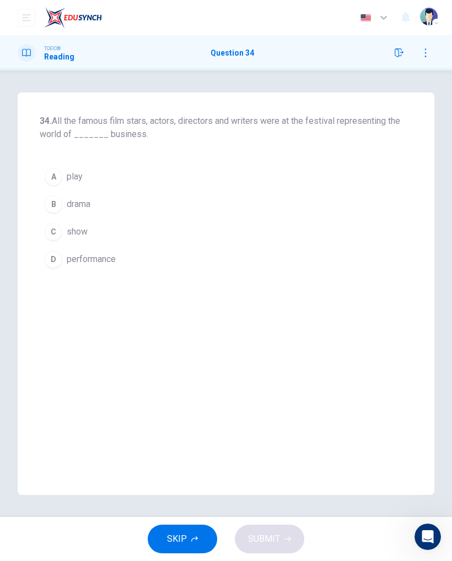
click at [327, 526] on div "SKIP SUBMIT" at bounding box center [226, 539] width 452 height 44
click at [55, 260] on div "D" at bounding box center [54, 260] width 18 height 18
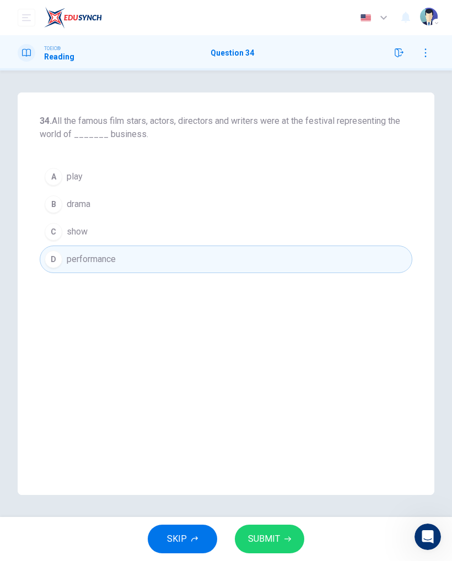
click at [63, 235] on button "C show" at bounding box center [226, 232] width 372 height 28
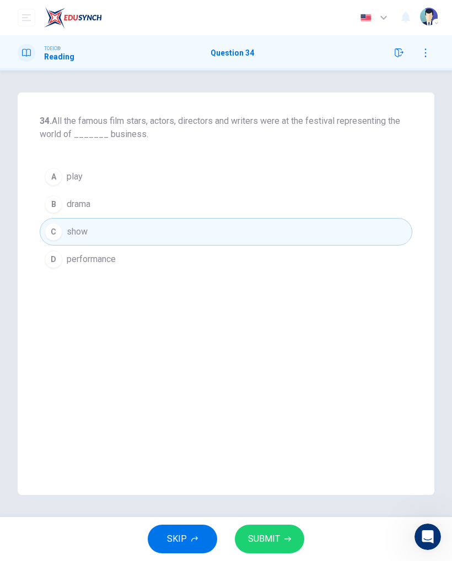
click at [283, 546] on button "SUBMIT" at bounding box center [269, 539] width 69 height 29
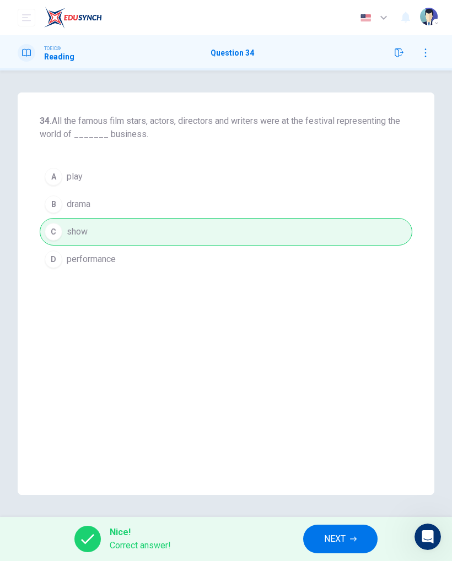
click at [339, 542] on span "NEXT" at bounding box center [334, 539] width 21 height 15
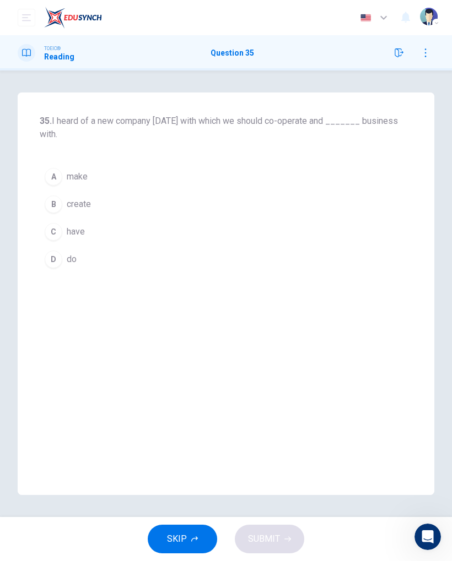
click at [53, 251] on div "D" at bounding box center [54, 260] width 18 height 18
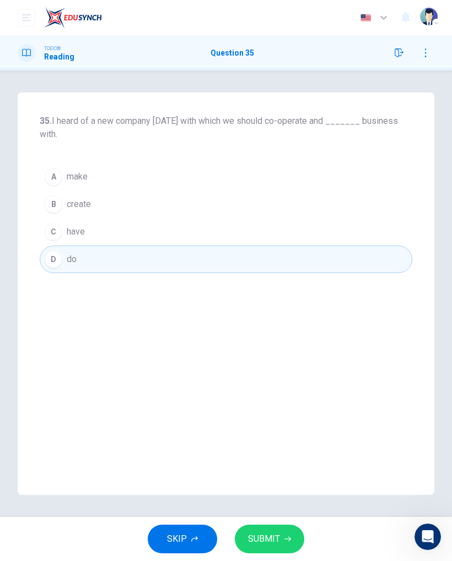
click at [282, 528] on button "SUBMIT" at bounding box center [269, 539] width 69 height 29
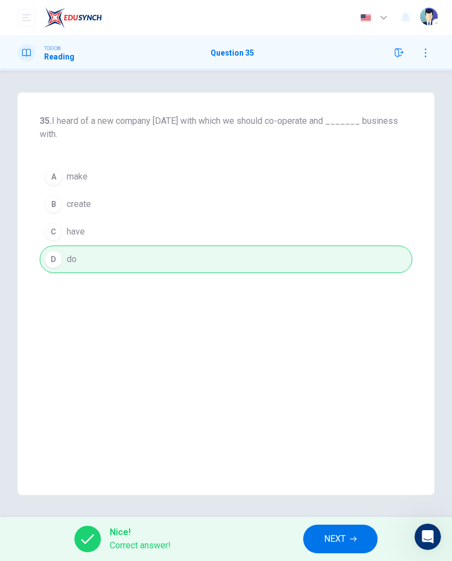
click at [352, 537] on icon "button" at bounding box center [353, 539] width 7 height 7
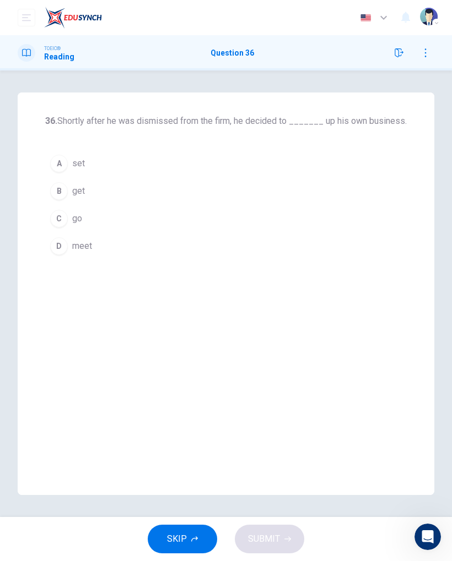
click at [57, 157] on div "A" at bounding box center [59, 164] width 18 height 18
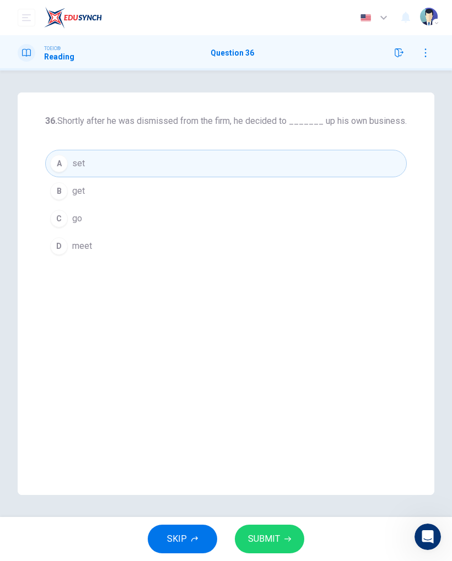
click at [267, 553] on button "SUBMIT" at bounding box center [269, 539] width 69 height 29
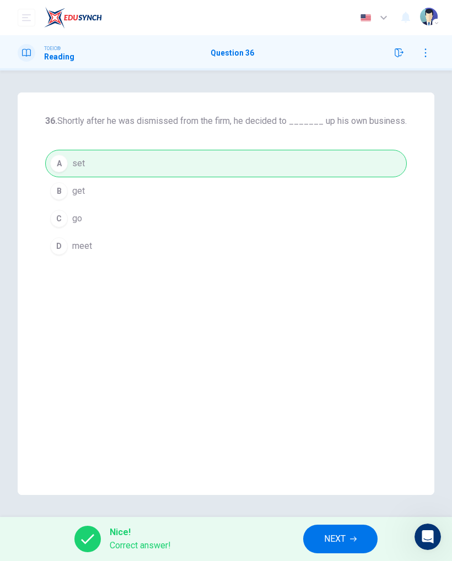
click at [327, 548] on button "NEXT" at bounding box center [340, 539] width 74 height 29
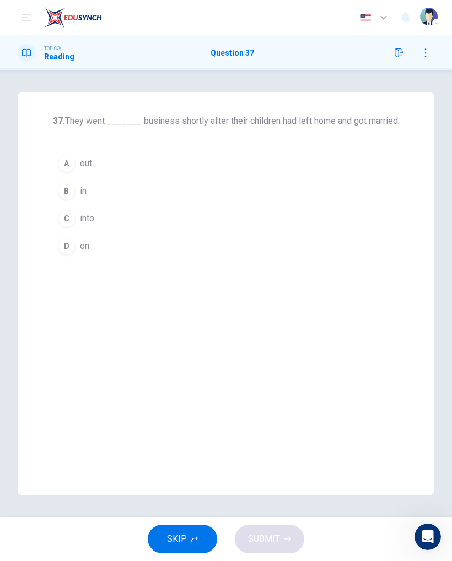
click at [71, 213] on div "C" at bounding box center [67, 219] width 18 height 18
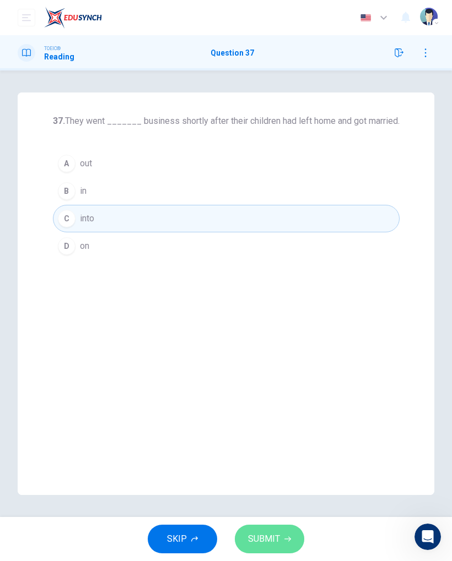
click at [250, 546] on span "SUBMIT" at bounding box center [264, 539] width 32 height 15
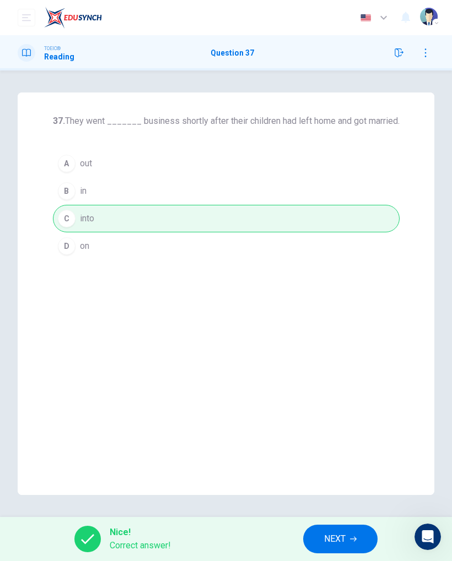
click at [325, 534] on span "NEXT" at bounding box center [334, 539] width 21 height 15
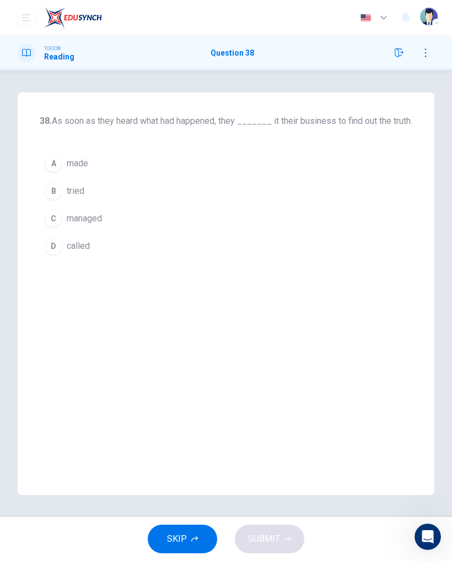
click at [58, 228] on div "C" at bounding box center [54, 219] width 18 height 18
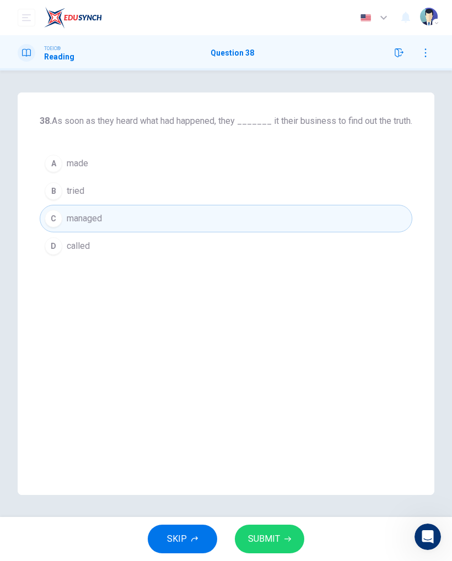
click at [245, 527] on button "SUBMIT" at bounding box center [269, 539] width 69 height 29
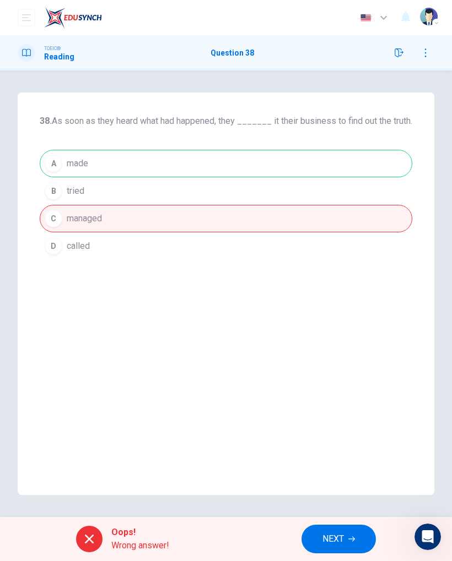
click at [318, 547] on button "NEXT" at bounding box center [338, 539] width 74 height 29
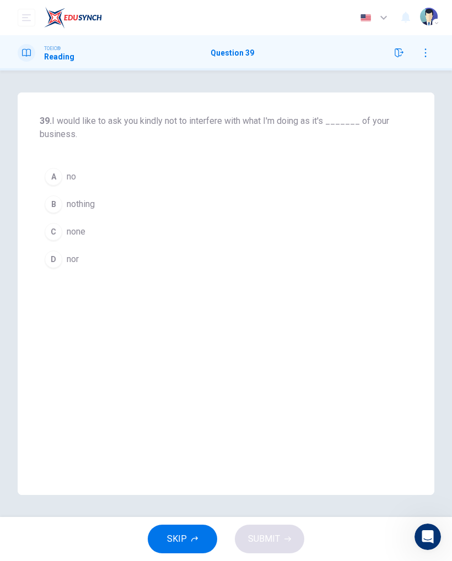
click at [56, 237] on div "C" at bounding box center [54, 232] width 18 height 18
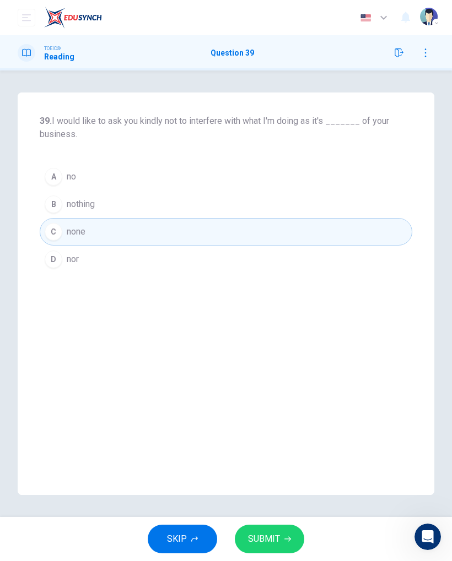
click at [272, 546] on span "SUBMIT" at bounding box center [264, 539] width 32 height 15
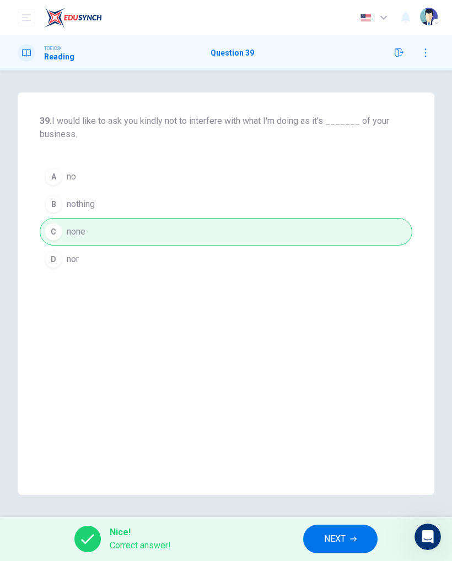
click at [325, 526] on button "NEXT" at bounding box center [340, 539] width 74 height 29
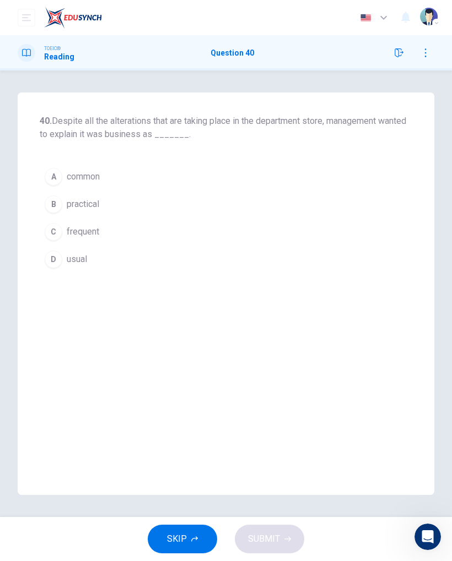
click at [58, 250] on button "D usual" at bounding box center [226, 260] width 372 height 28
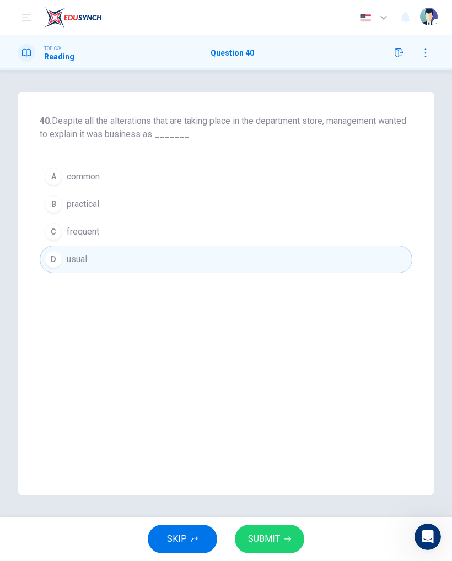
click at [288, 539] on icon "button" at bounding box center [287, 539] width 7 height 5
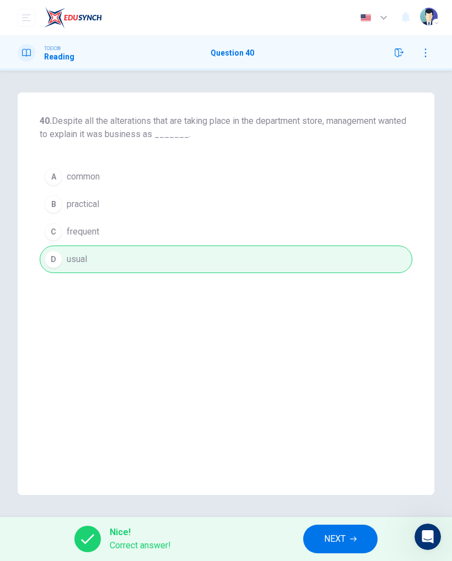
click at [375, 539] on button "NEXT" at bounding box center [340, 539] width 74 height 29
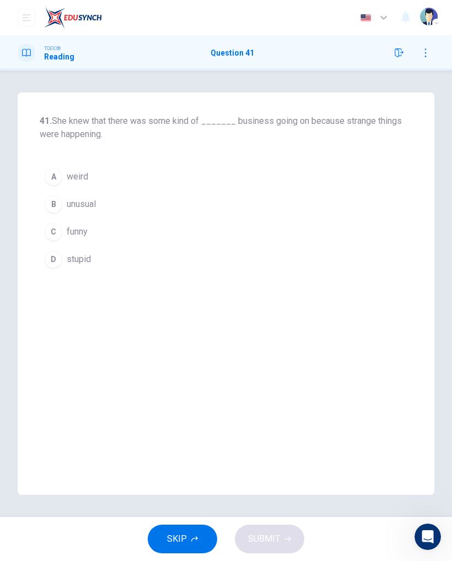
click at [50, 201] on div "B" at bounding box center [54, 205] width 18 height 18
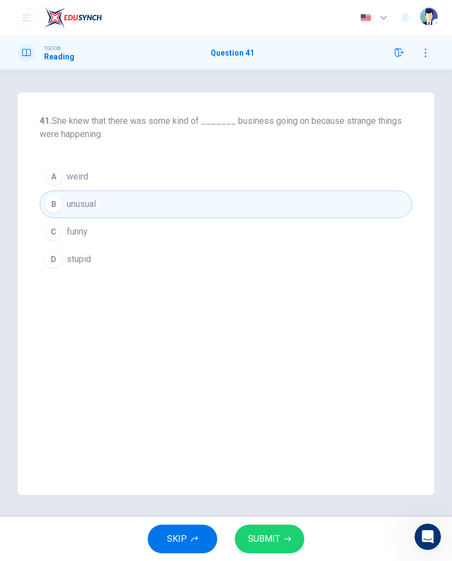
click at [256, 538] on span "SUBMIT" at bounding box center [264, 539] width 32 height 15
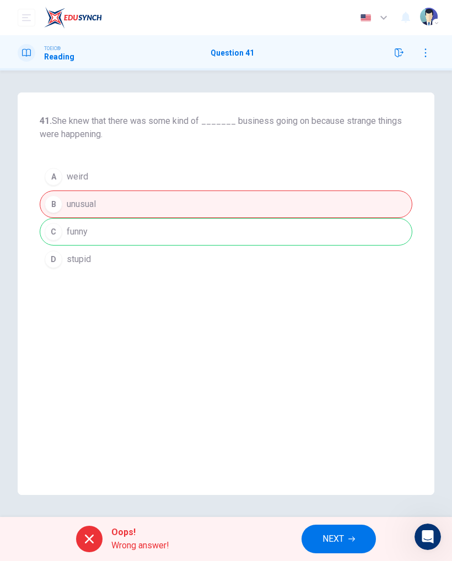
click at [326, 538] on span "NEXT" at bounding box center [332, 539] width 21 height 15
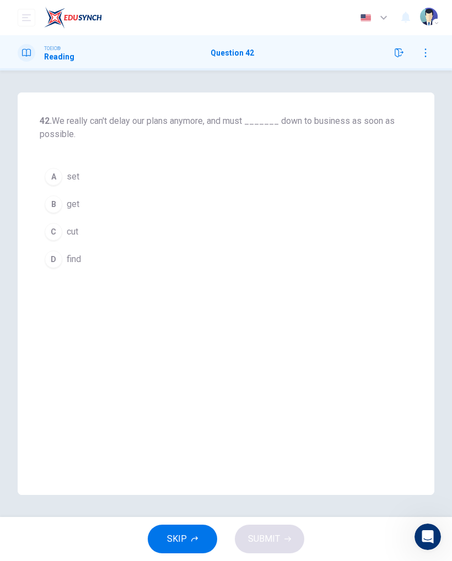
click at [66, 163] on button "A set" at bounding box center [226, 177] width 372 height 28
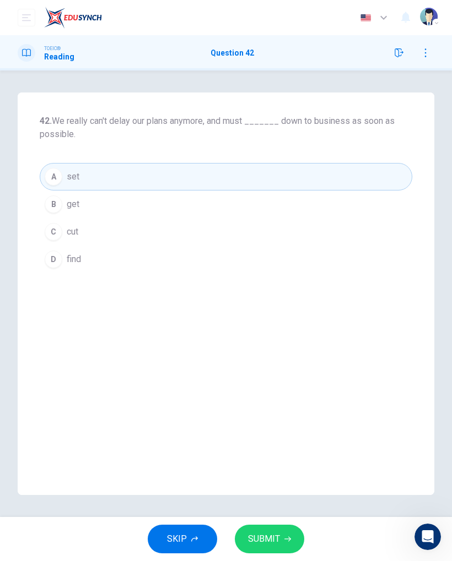
click at [281, 543] on button "SUBMIT" at bounding box center [269, 539] width 69 height 29
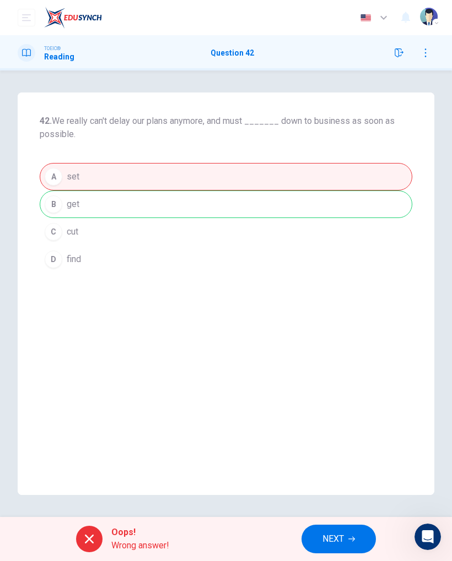
click at [360, 533] on button "NEXT" at bounding box center [338, 539] width 74 height 29
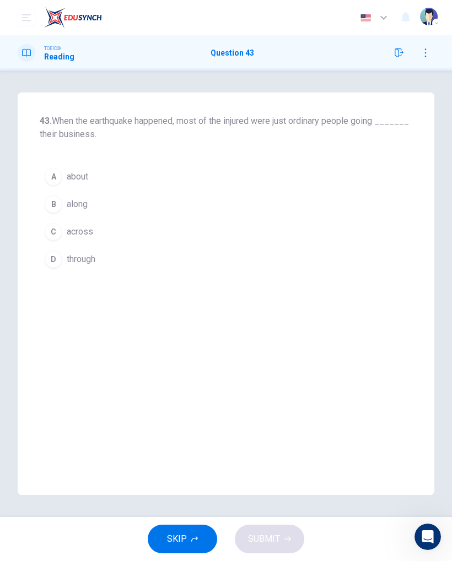
click at [62, 258] on div "D" at bounding box center [54, 260] width 18 height 18
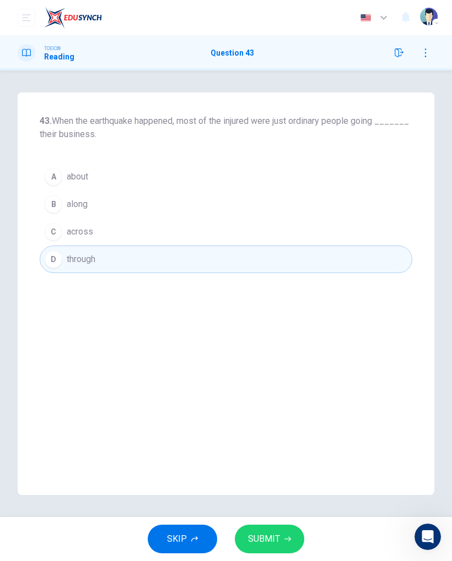
click at [257, 545] on span "SUBMIT" at bounding box center [264, 539] width 32 height 15
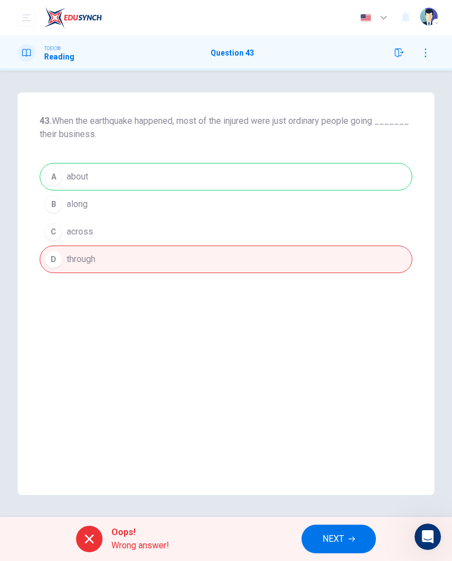
click at [340, 549] on button "NEXT" at bounding box center [338, 539] width 74 height 29
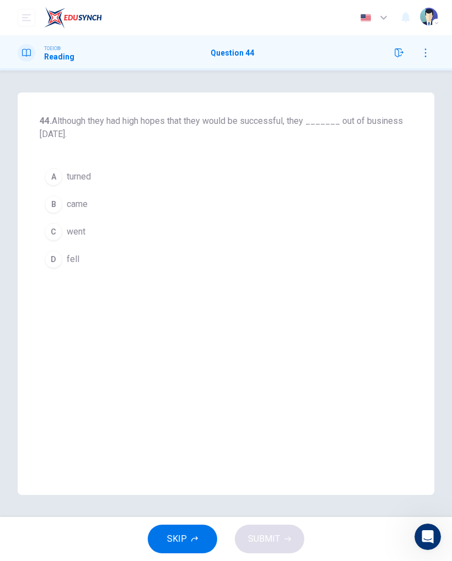
click at [34, 249] on div "44. Although they had high hopes that they would be successful, they _______ ou…" at bounding box center [226, 294] width 417 height 403
click at [52, 267] on div "D" at bounding box center [54, 260] width 18 height 18
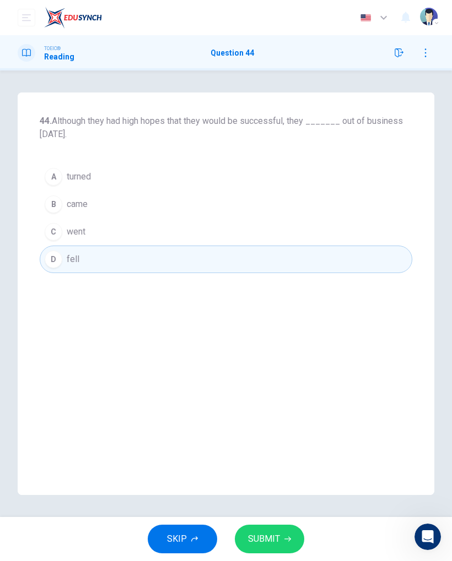
click at [299, 541] on button "SUBMIT" at bounding box center [269, 539] width 69 height 29
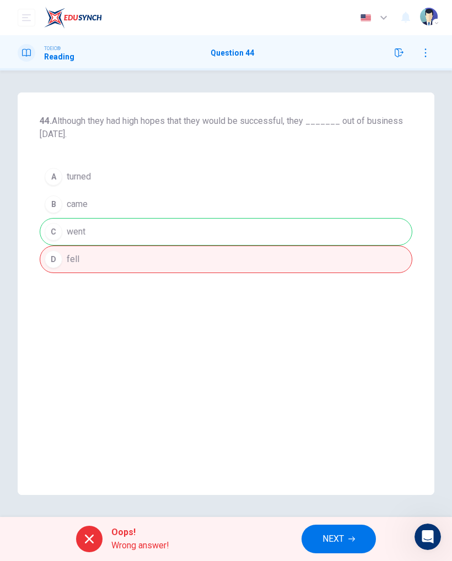
click at [341, 528] on button "NEXT" at bounding box center [338, 539] width 74 height 29
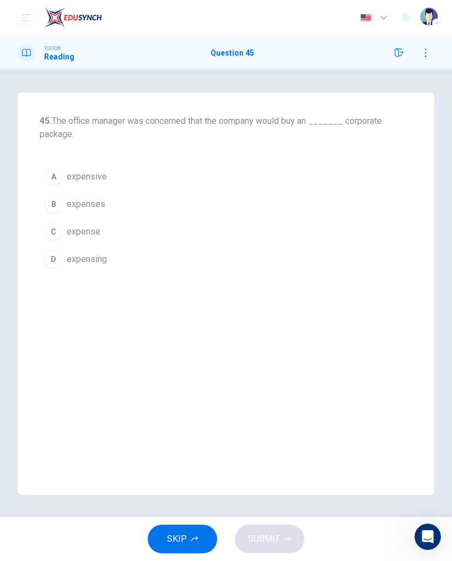
click at [72, 167] on button "A expensive" at bounding box center [226, 177] width 372 height 28
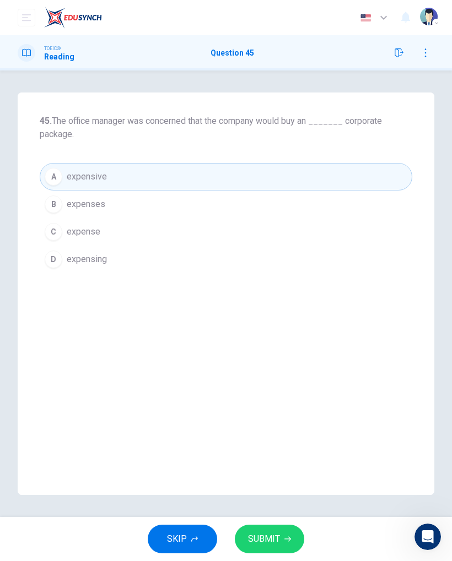
click at [291, 539] on button "SUBMIT" at bounding box center [269, 539] width 69 height 29
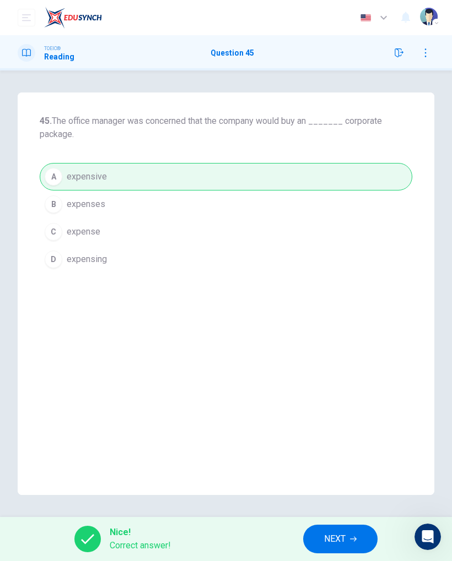
click at [328, 542] on span "NEXT" at bounding box center [334, 539] width 21 height 15
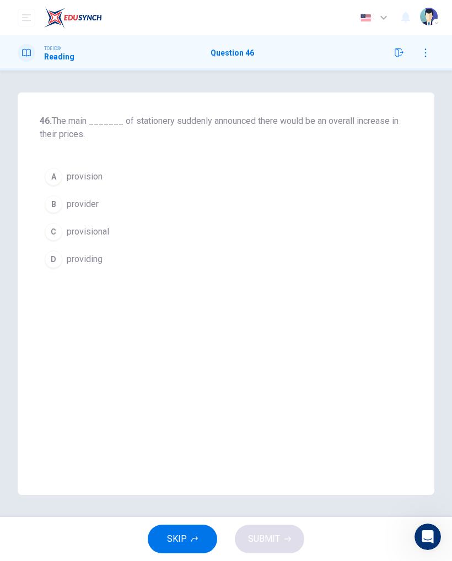
click at [60, 181] on div "A" at bounding box center [54, 177] width 18 height 18
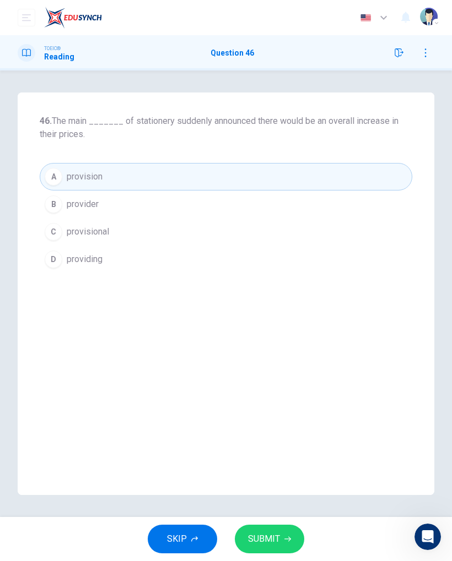
click at [254, 547] on button "SUBMIT" at bounding box center [269, 539] width 69 height 29
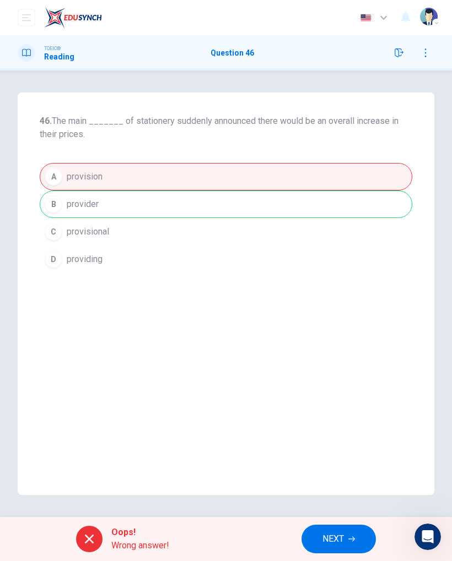
click at [345, 546] on button "NEXT" at bounding box center [338, 539] width 74 height 29
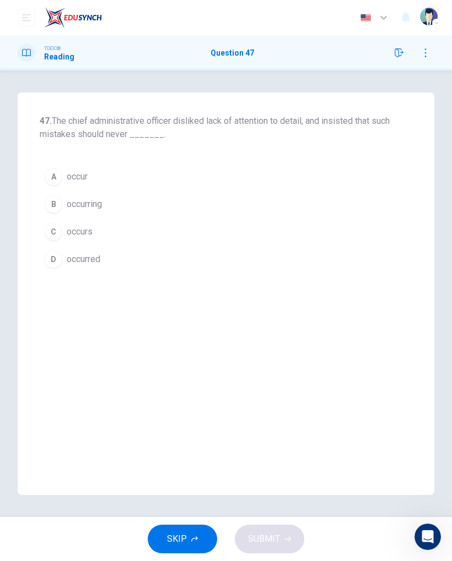
click at [60, 177] on div "A" at bounding box center [54, 177] width 18 height 18
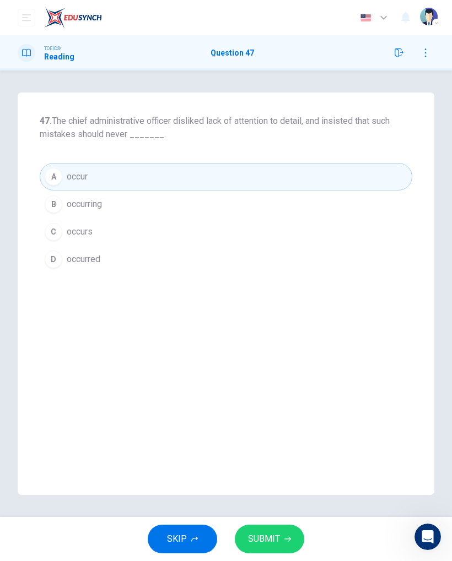
click at [275, 548] on button "SUBMIT" at bounding box center [269, 539] width 69 height 29
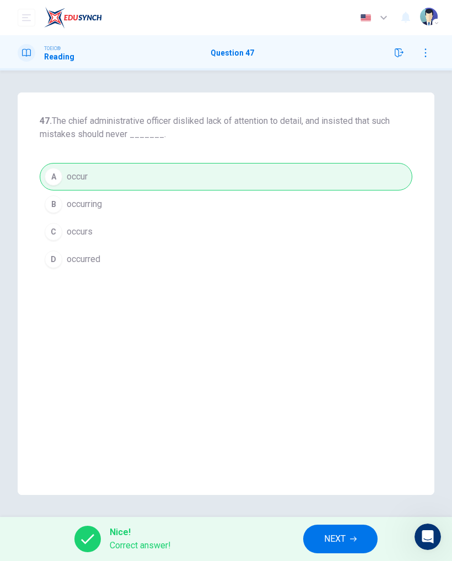
click at [349, 543] on button "NEXT" at bounding box center [340, 539] width 74 height 29
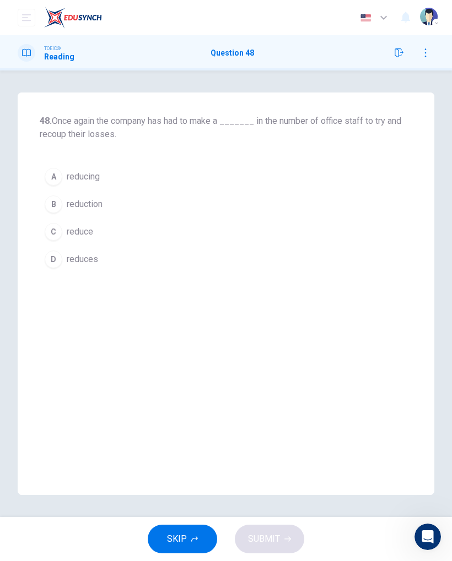
click at [50, 200] on div "B" at bounding box center [54, 205] width 18 height 18
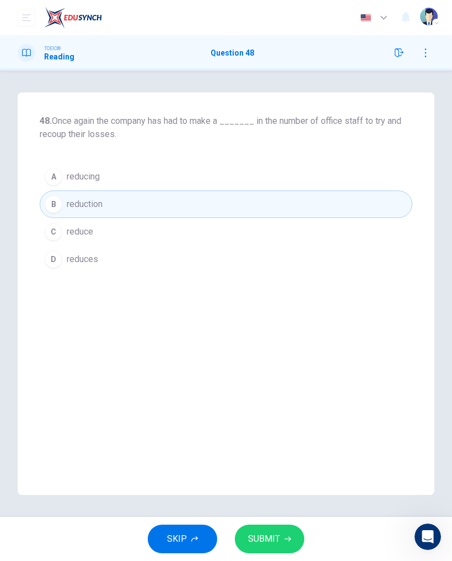
click at [282, 533] on button "SUBMIT" at bounding box center [269, 539] width 69 height 29
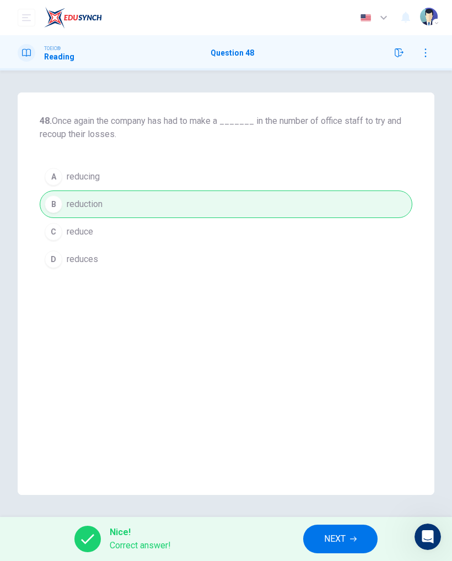
click at [317, 538] on button "NEXT" at bounding box center [340, 539] width 74 height 29
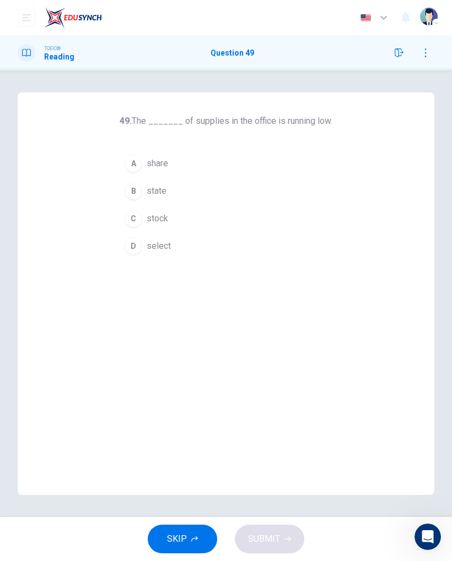
click at [140, 215] on div "C" at bounding box center [134, 219] width 18 height 18
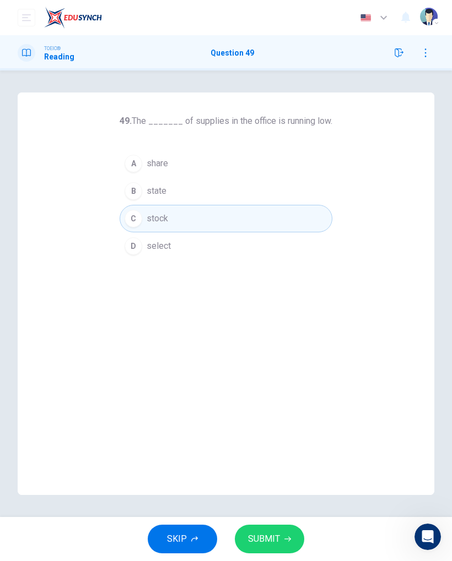
click at [257, 550] on button "SUBMIT" at bounding box center [269, 539] width 69 height 29
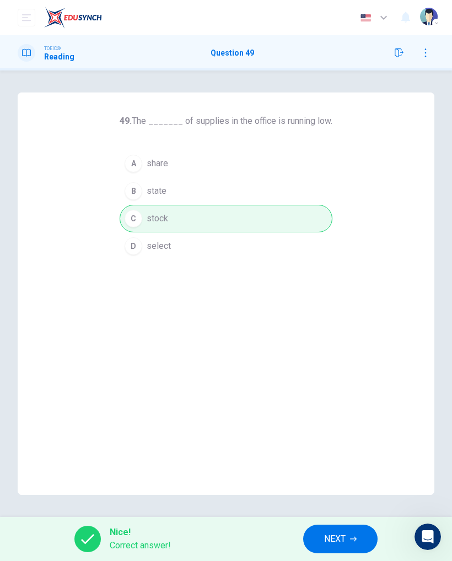
click at [328, 548] on button "NEXT" at bounding box center [340, 539] width 74 height 29
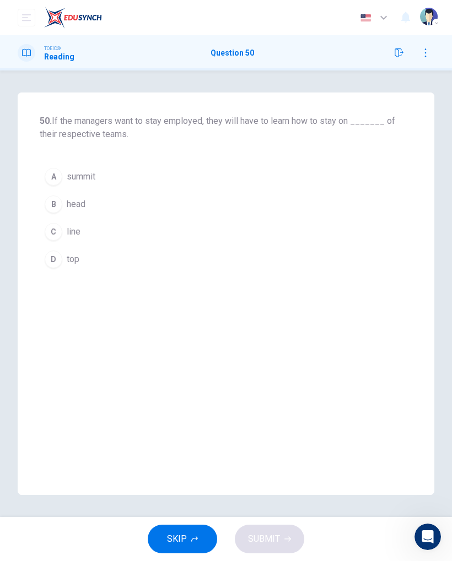
click at [57, 244] on button "C line" at bounding box center [226, 232] width 372 height 28
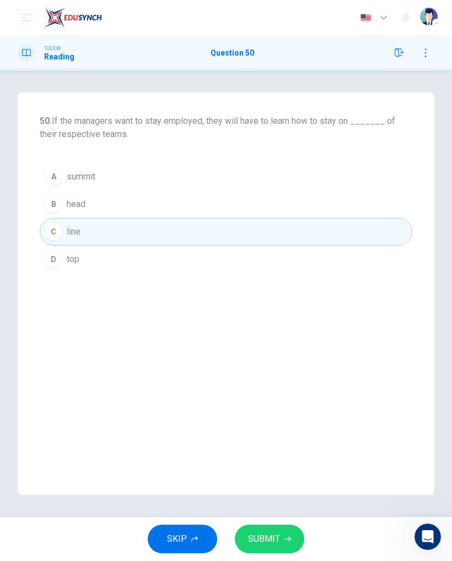
click at [263, 547] on span "SUBMIT" at bounding box center [264, 539] width 32 height 15
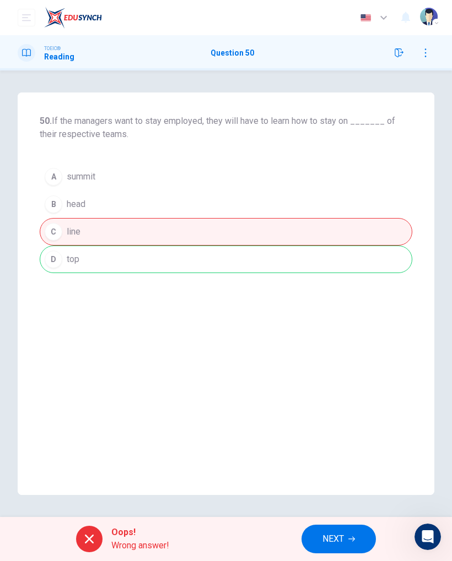
click at [306, 538] on button "NEXT" at bounding box center [338, 539] width 74 height 29
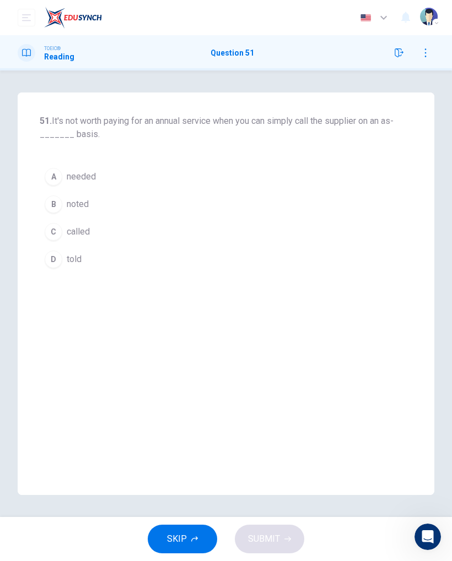
click at [60, 203] on div "B" at bounding box center [54, 205] width 18 height 18
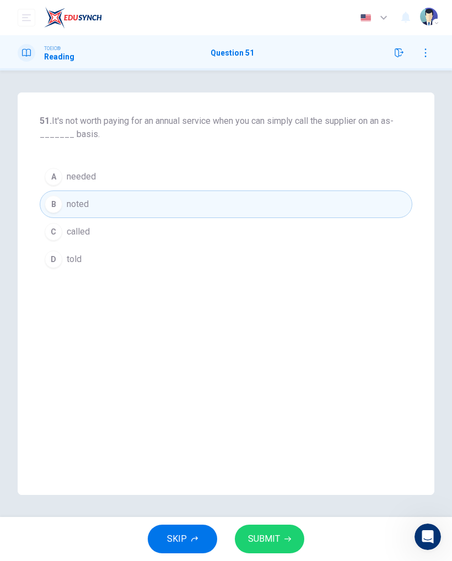
click at [268, 520] on div "SKIP SUBMIT" at bounding box center [226, 539] width 452 height 44
click at [266, 535] on span "SUBMIT" at bounding box center [264, 539] width 32 height 15
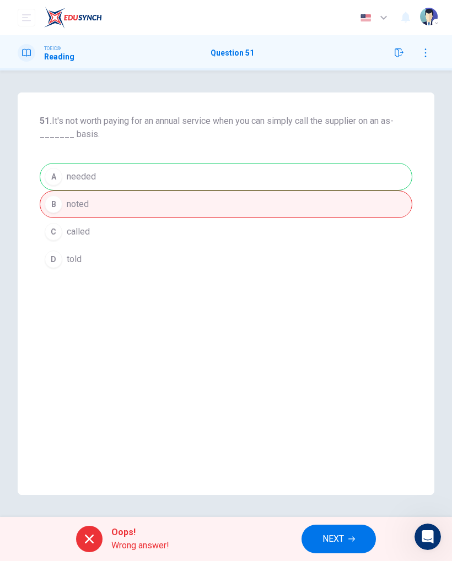
click at [328, 543] on span "NEXT" at bounding box center [332, 539] width 21 height 15
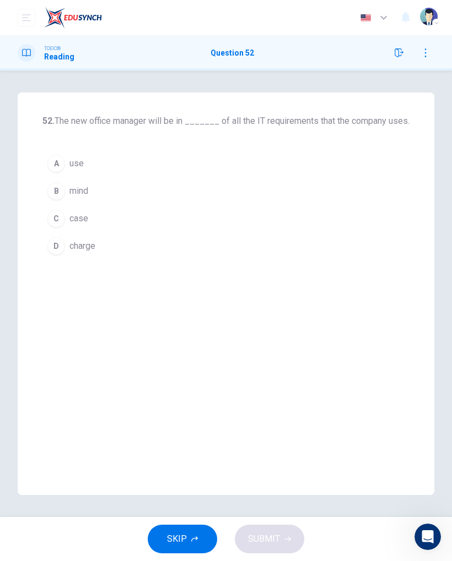
click at [44, 248] on button "D charge" at bounding box center [225, 247] width 367 height 28
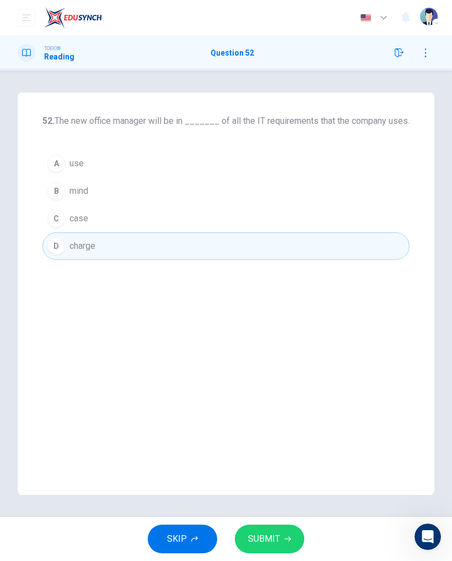
click at [262, 538] on span "SUBMIT" at bounding box center [264, 539] width 32 height 15
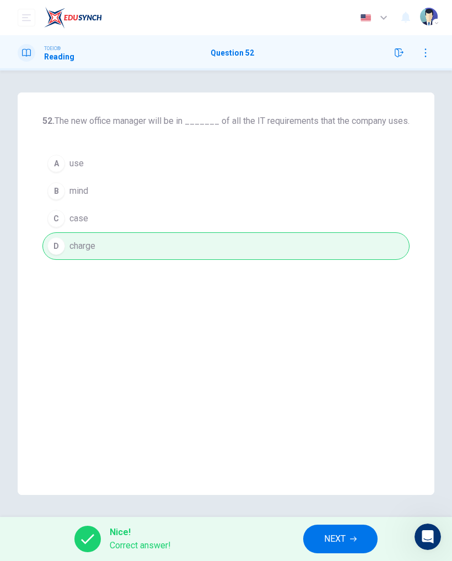
click at [320, 544] on button "NEXT" at bounding box center [340, 539] width 74 height 29
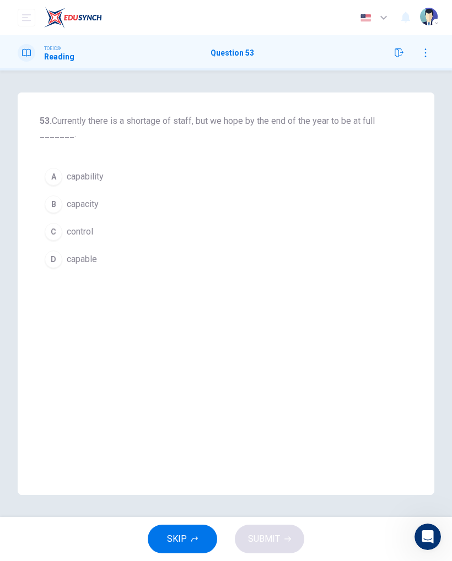
click at [60, 183] on div "A" at bounding box center [54, 177] width 18 height 18
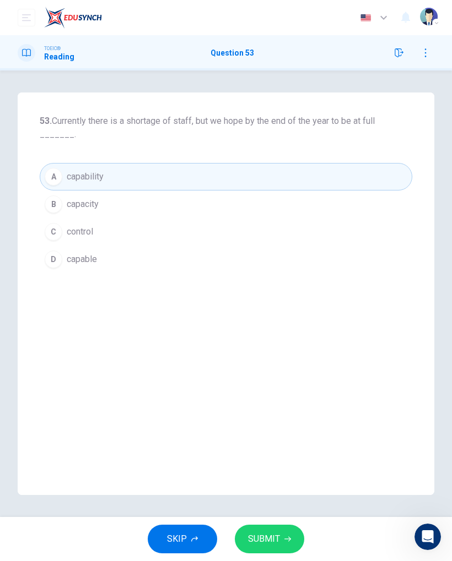
click at [52, 214] on button "B capacity" at bounding box center [226, 205] width 372 height 28
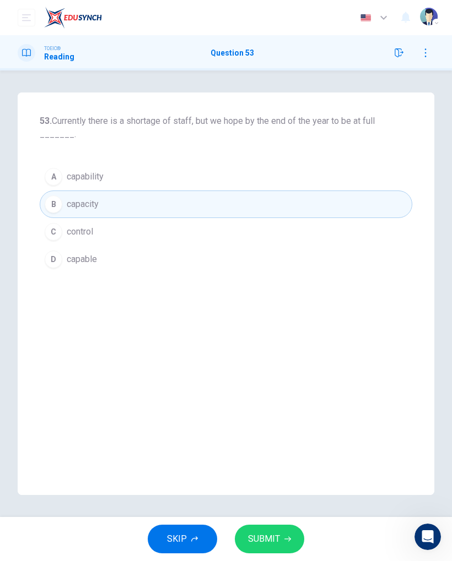
click at [279, 536] on button "SUBMIT" at bounding box center [269, 539] width 69 height 29
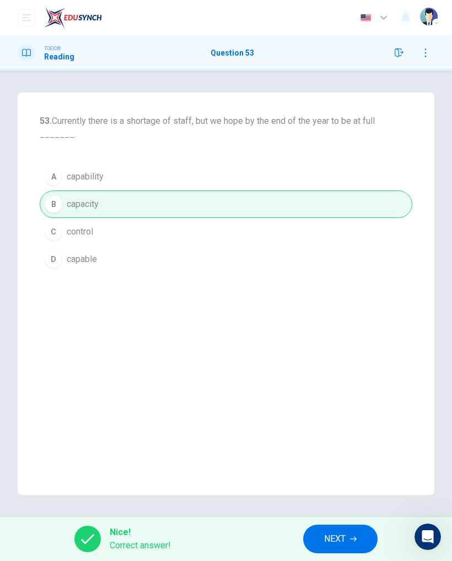
click at [354, 539] on icon "button" at bounding box center [353, 539] width 7 height 7
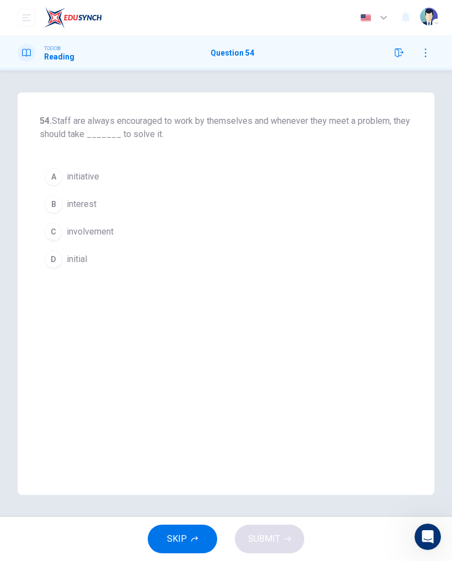
click at [52, 184] on div "A" at bounding box center [54, 177] width 18 height 18
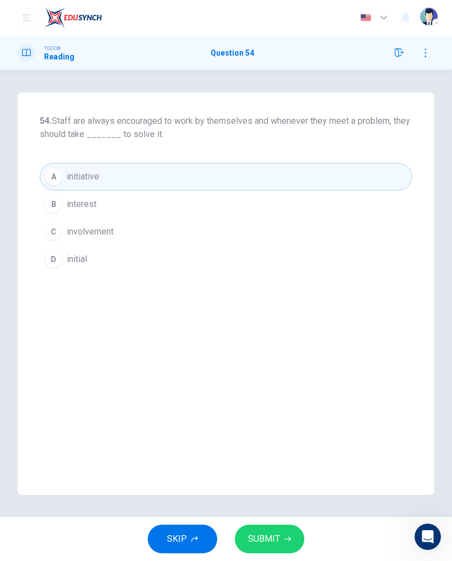
click at [282, 543] on button "SUBMIT" at bounding box center [269, 539] width 69 height 29
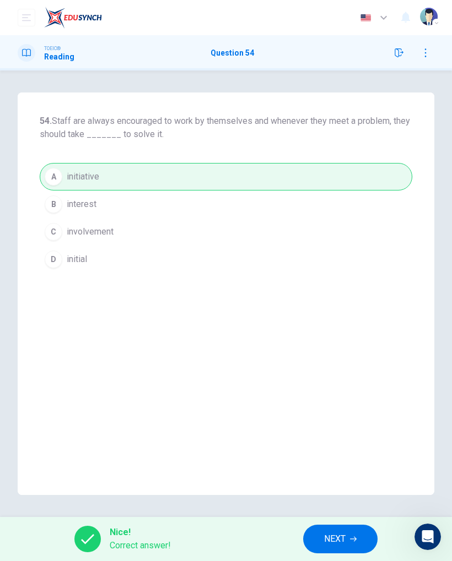
click at [343, 534] on span "NEXT" at bounding box center [334, 539] width 21 height 15
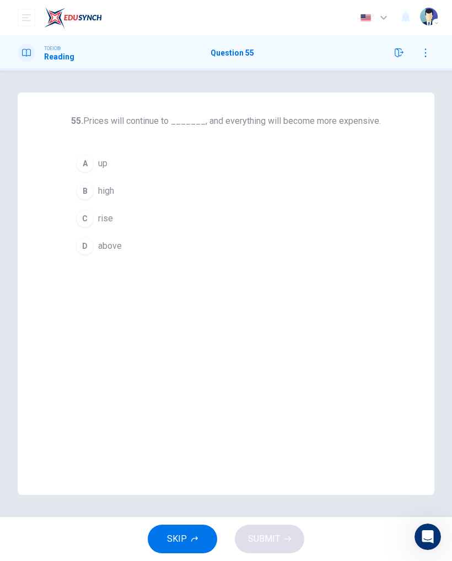
click at [100, 226] on button "C rise" at bounding box center [226, 219] width 310 height 28
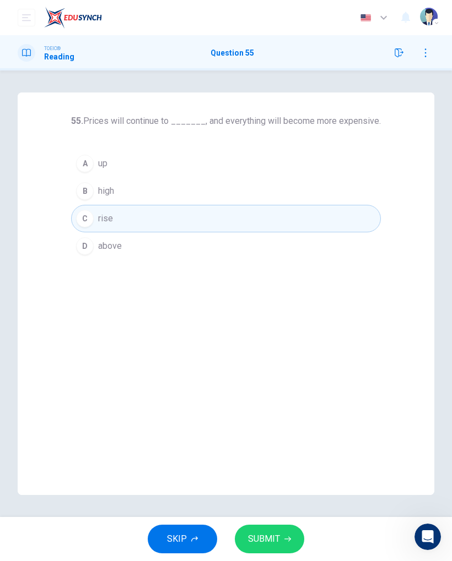
click at [275, 541] on span "SUBMIT" at bounding box center [264, 539] width 32 height 15
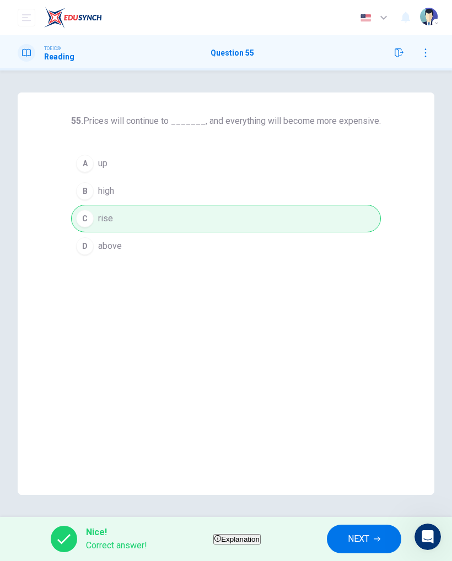
click at [360, 531] on button "NEXT" at bounding box center [364, 539] width 74 height 29
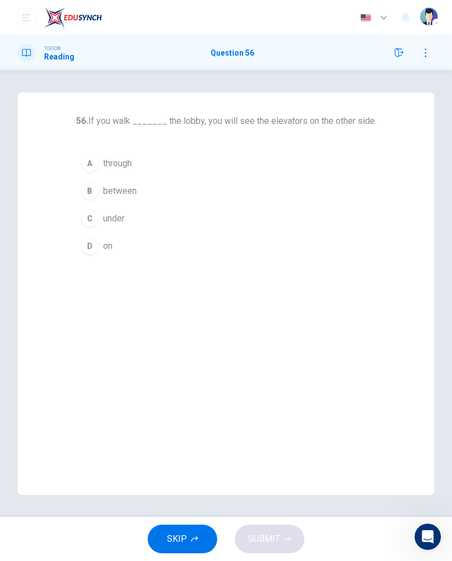
click at [90, 172] on div "A" at bounding box center [90, 164] width 18 height 18
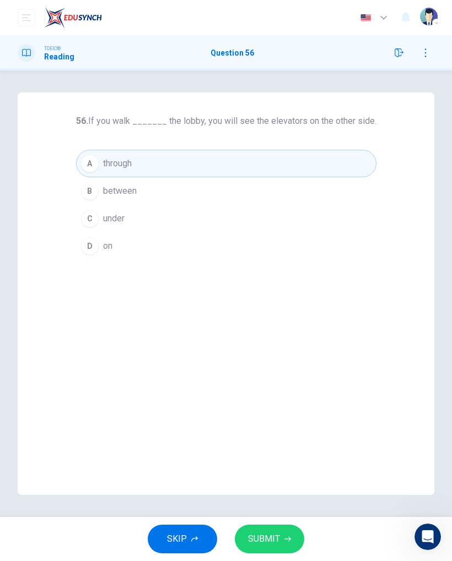
click at [281, 531] on button "SUBMIT" at bounding box center [269, 539] width 69 height 29
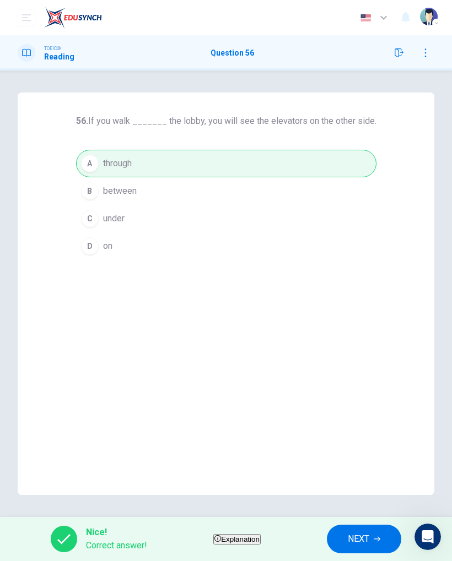
click at [229, 541] on span "Explanation" at bounding box center [240, 540] width 39 height 8
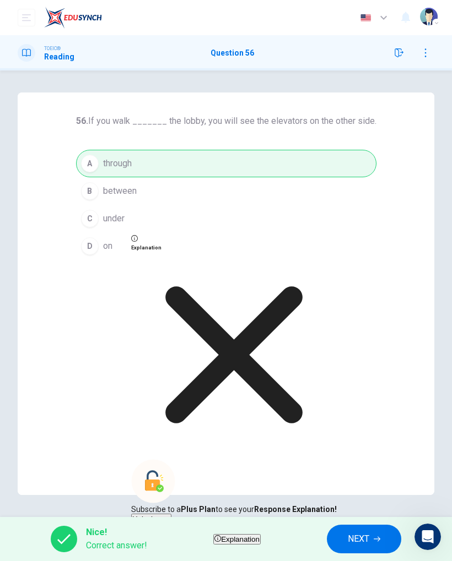
click at [171, 514] on button "Unlock now" at bounding box center [151, 519] width 40 height 10
click at [303, 402] on icon at bounding box center [233, 355] width 137 height 137
click at [369, 528] on button "NEXT" at bounding box center [364, 539] width 74 height 29
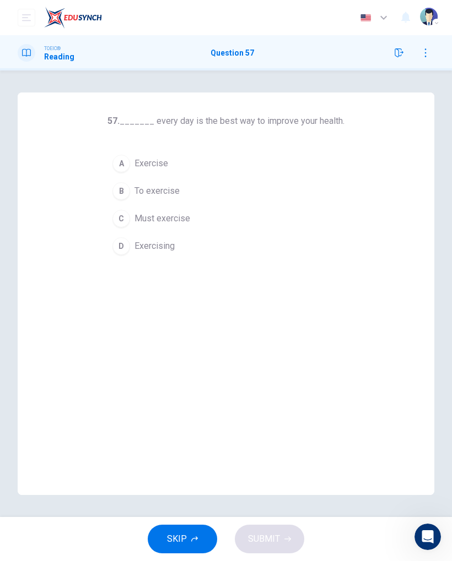
click at [140, 199] on button "B To exercise" at bounding box center [225, 191] width 237 height 28
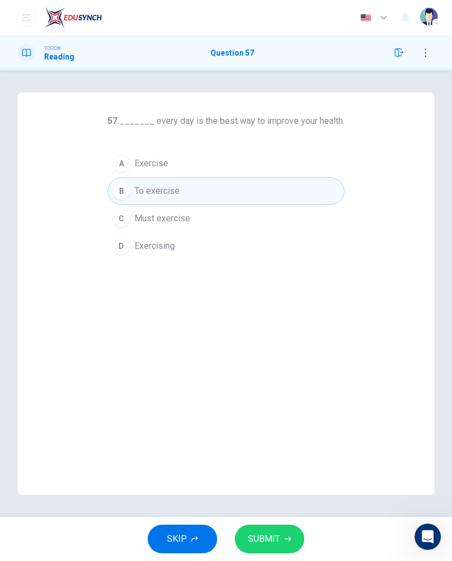
click at [257, 525] on button "SUBMIT" at bounding box center [269, 539] width 69 height 29
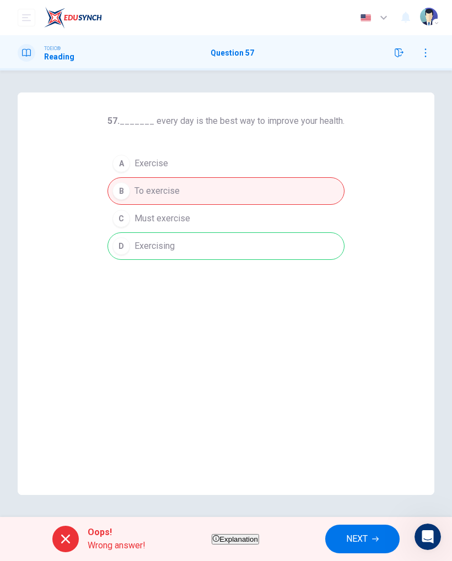
click at [248, 545] on button "Explanation" at bounding box center [235, 539] width 47 height 10
click at [110, 418] on div "57. _______ every day is the best way to improve your health. A Exercise B To e…" at bounding box center [226, 294] width 417 height 403
click at [353, 534] on button "NEXT" at bounding box center [362, 539] width 74 height 29
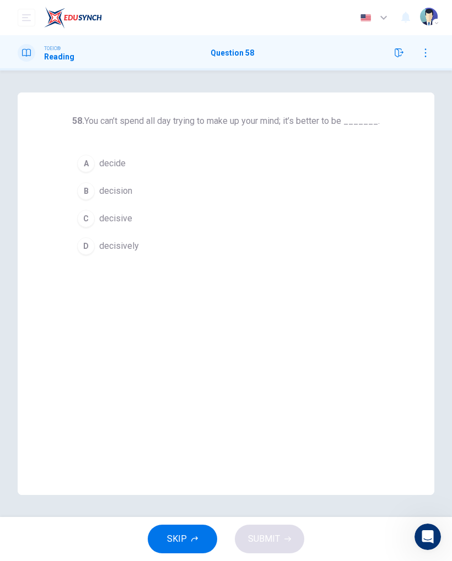
click at [80, 217] on div "C" at bounding box center [86, 219] width 18 height 18
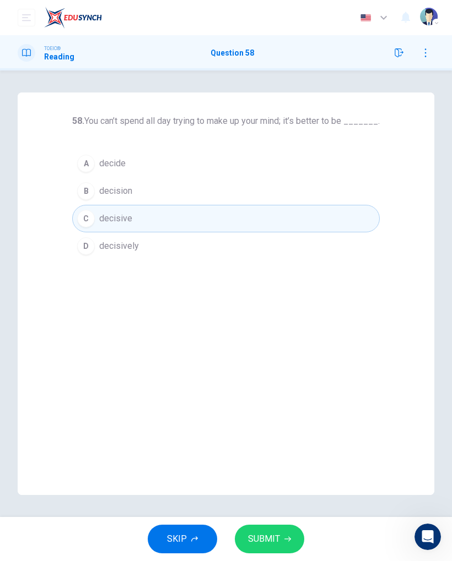
click at [245, 531] on button "SUBMIT" at bounding box center [269, 539] width 69 height 29
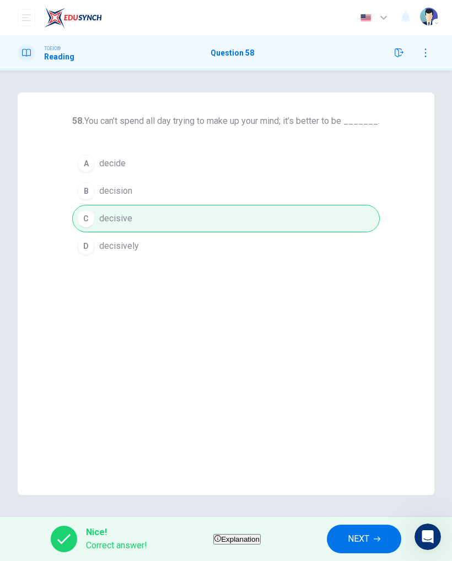
click at [355, 535] on button "NEXT" at bounding box center [364, 539] width 74 height 29
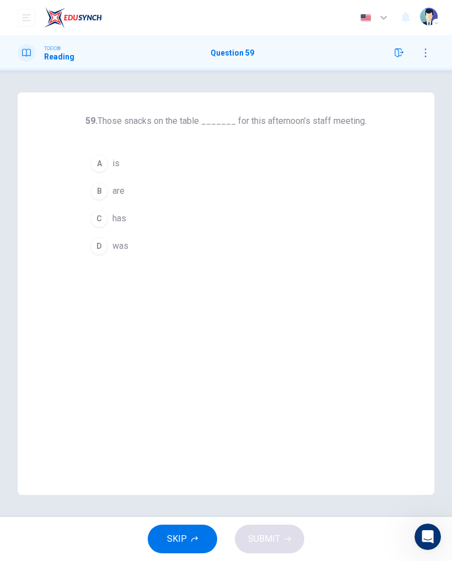
click at [105, 193] on div "B" at bounding box center [99, 191] width 18 height 18
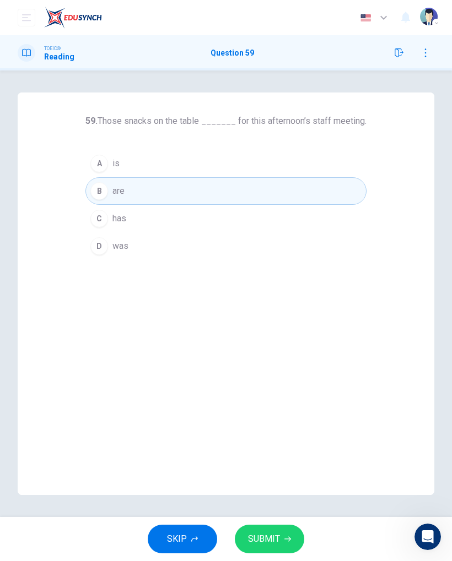
click at [251, 534] on span "SUBMIT" at bounding box center [264, 539] width 32 height 15
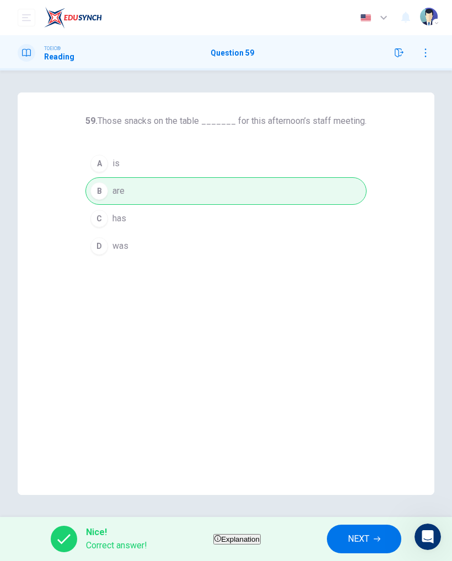
click at [351, 538] on button "NEXT" at bounding box center [364, 539] width 74 height 29
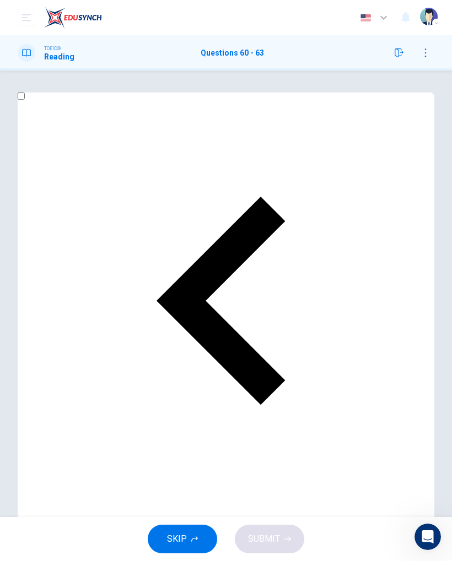
click at [25, 100] on input "checkbox" at bounding box center [21, 96] width 7 height 7
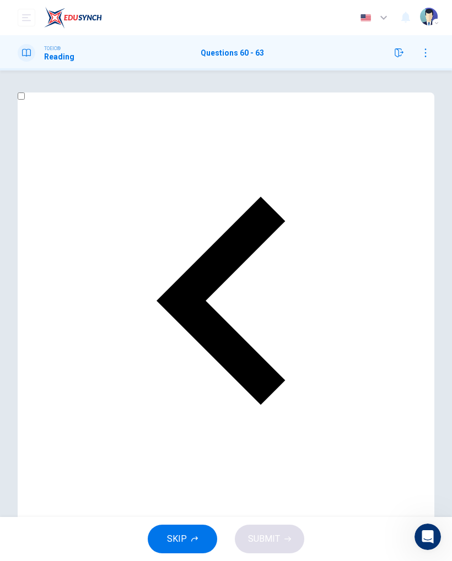
click at [25, 100] on input "checkbox" at bounding box center [21, 96] width 7 height 7
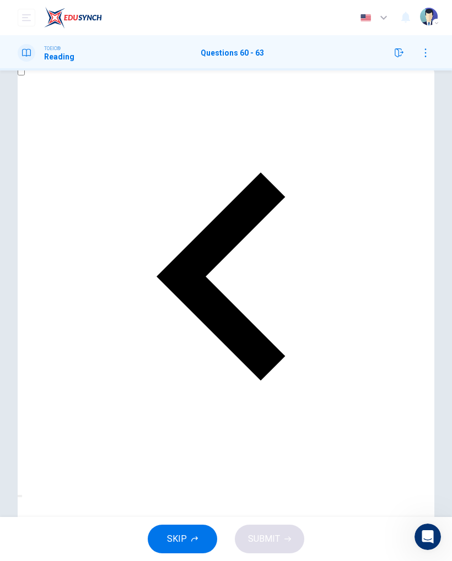
scroll to position [26, 0]
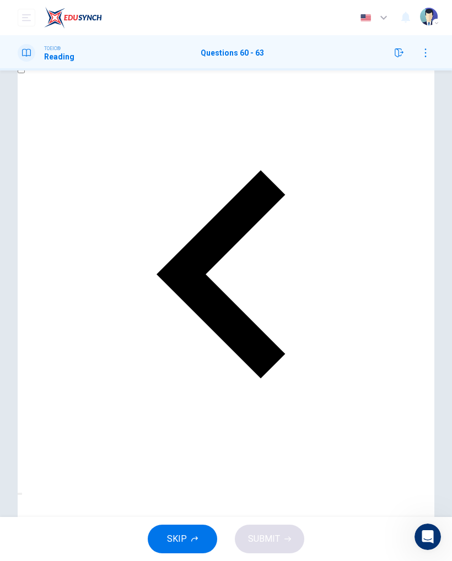
click at [25, 73] on input "checkbox" at bounding box center [21, 69] width 7 height 7
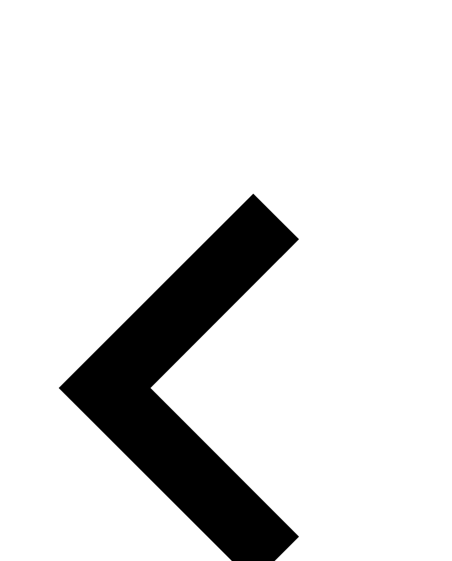
click at [25, 93] on input "checkbox" at bounding box center [21, 96] width 7 height 7
click at [18, 93] on input "checkbox" at bounding box center [21, 96] width 7 height 7
click at [25, 93] on input "checkbox" at bounding box center [21, 96] width 7 height 7
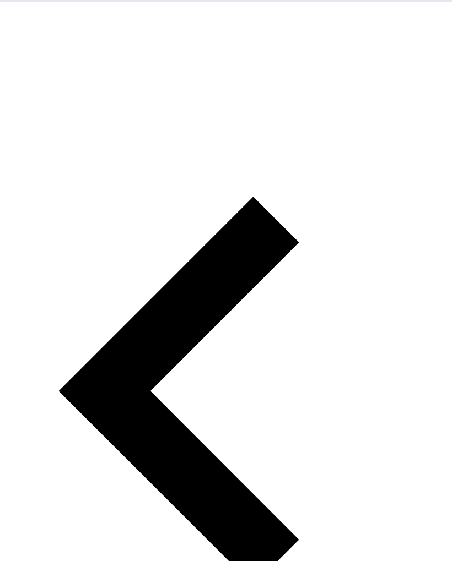
scroll to position [11, 0]
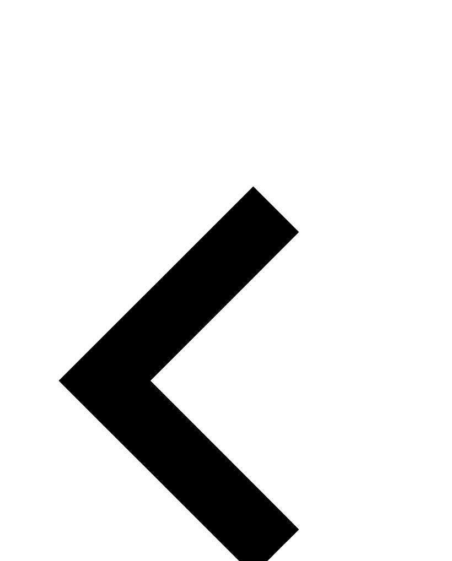
click at [25, 82] on input "checkbox" at bounding box center [21, 85] width 7 height 7
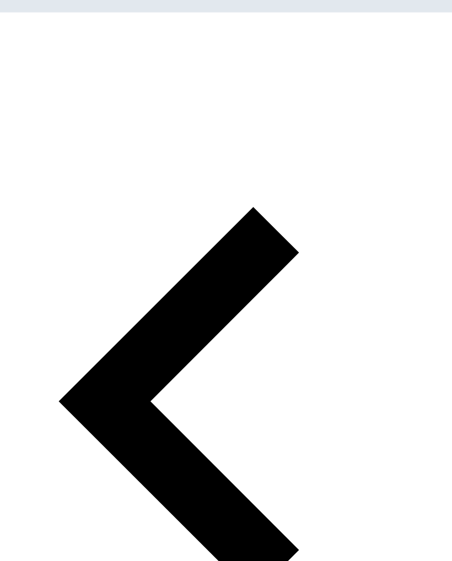
click at [25, 93] on input "checkbox" at bounding box center [21, 96] width 7 height 7
click at [18, 93] on input "checkbox" at bounding box center [21, 96] width 7 height 7
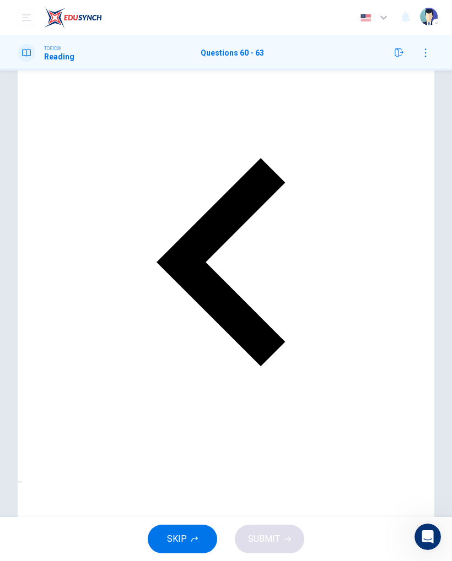
scroll to position [36, 0]
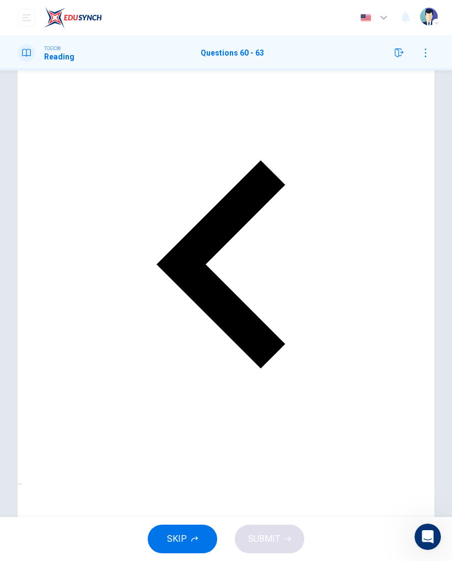
click at [25, 63] on input "checkbox" at bounding box center [21, 59] width 7 height 7
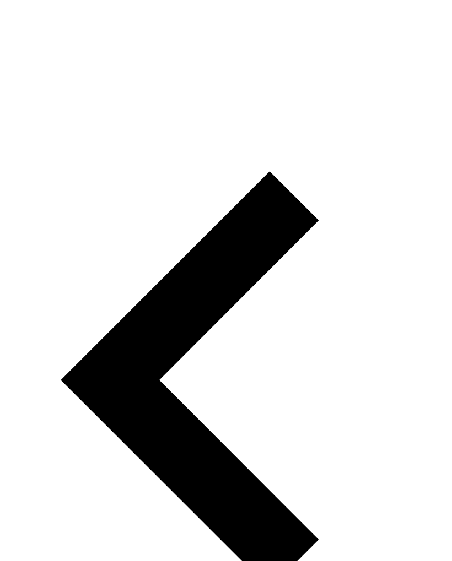
click at [25, 93] on input "checkbox" at bounding box center [21, 96] width 7 height 7
checkbox input "false"
